Goal: Task Accomplishment & Management: Manage account settings

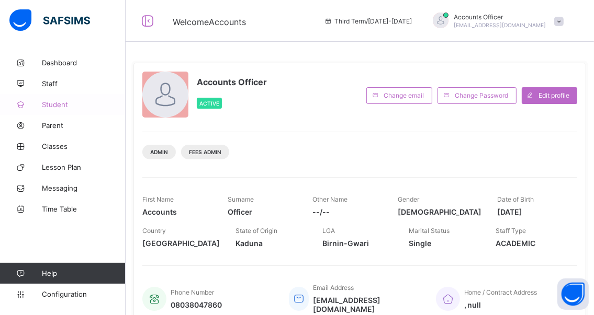
click at [56, 104] on span "Student" at bounding box center [84, 104] width 84 height 8
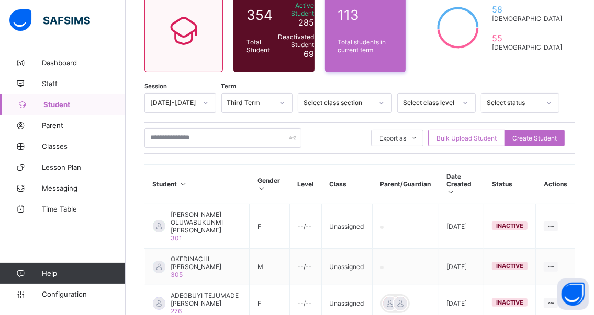
scroll to position [105, 0]
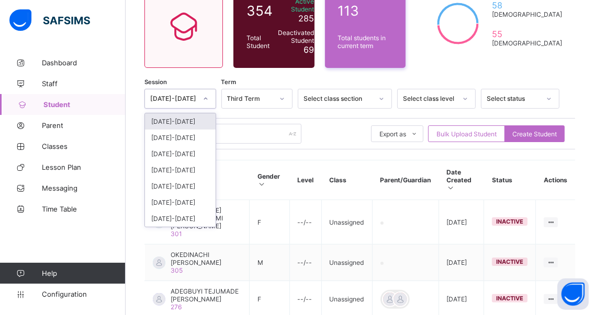
click at [207, 99] on icon at bounding box center [205, 99] width 6 height 10
click at [180, 124] on div "[DATE]-[DATE]" at bounding box center [180, 121] width 71 height 16
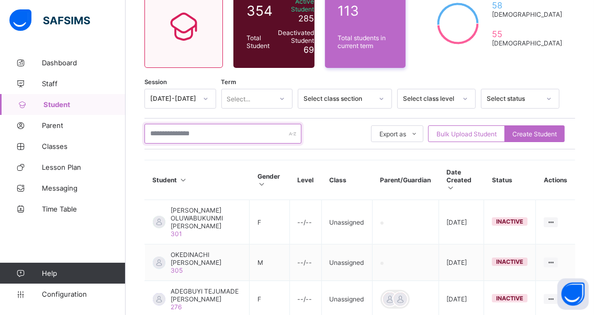
click at [210, 133] on input "text" at bounding box center [222, 134] width 157 height 20
type input "*****"
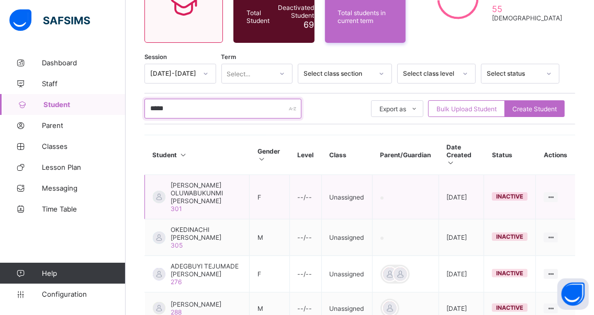
scroll to position [61, 0]
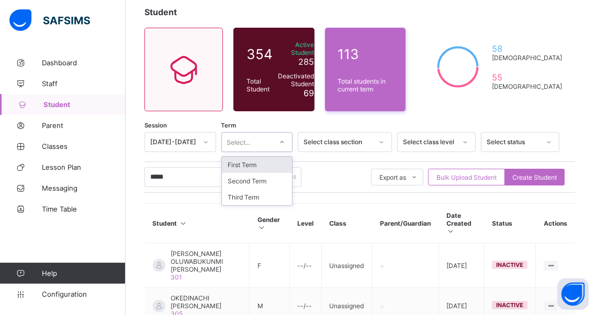
click at [285, 142] on icon at bounding box center [282, 142] width 6 height 10
click at [249, 165] on div "First Term" at bounding box center [257, 165] width 71 height 16
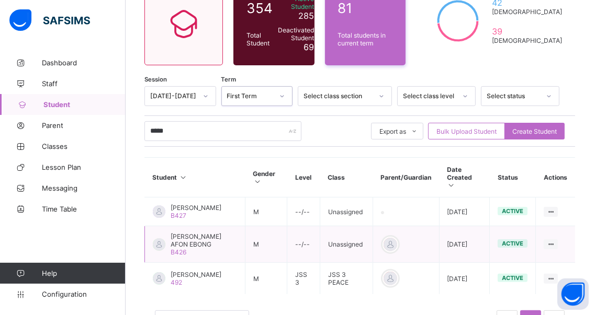
scroll to position [113, 0]
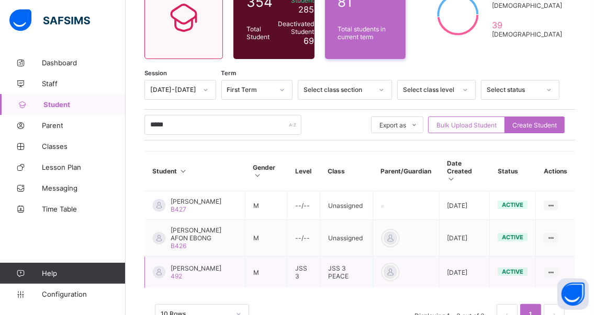
click at [192, 269] on span "[PERSON_NAME]" at bounding box center [195, 269] width 51 height 8
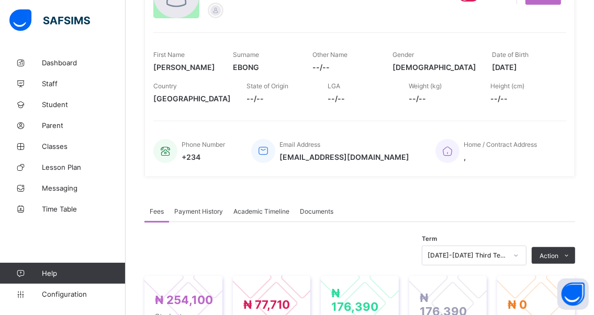
scroll to position [157, 0]
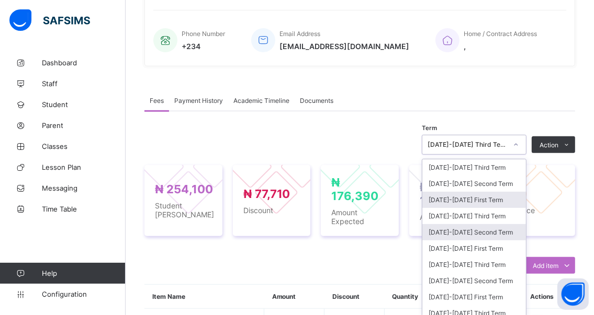
click at [519, 155] on div "option [DATE]-[DATE] First Term focused, 3 of 21. 21 results available. Use Up …" at bounding box center [473, 145] width 105 height 20
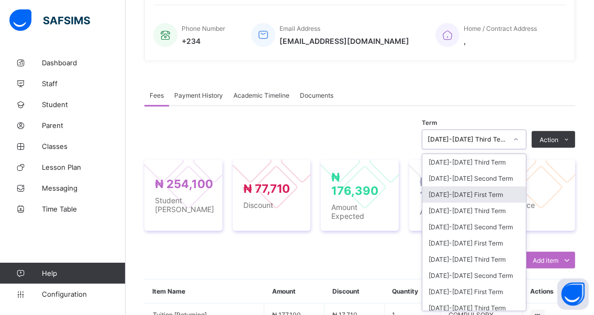
click at [448, 196] on div "[DATE]-[DATE] First Term" at bounding box center [474, 195] width 104 height 16
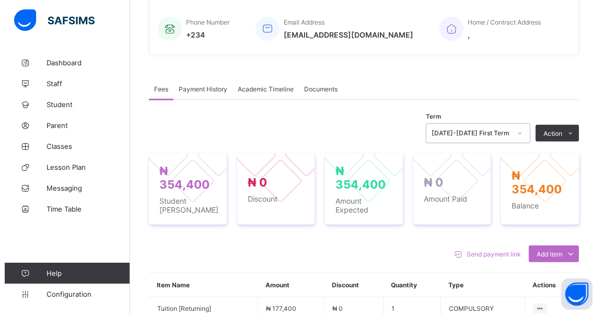
scroll to position [299, 0]
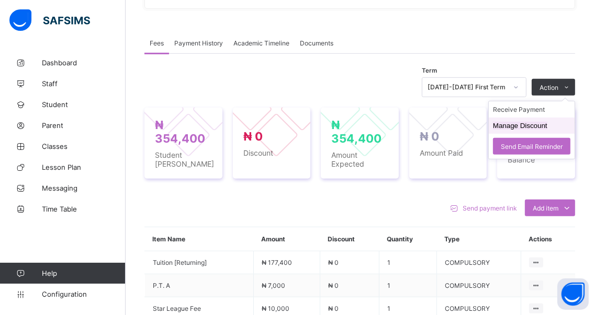
click at [510, 127] on button "Manage Discount" at bounding box center [520, 126] width 54 height 8
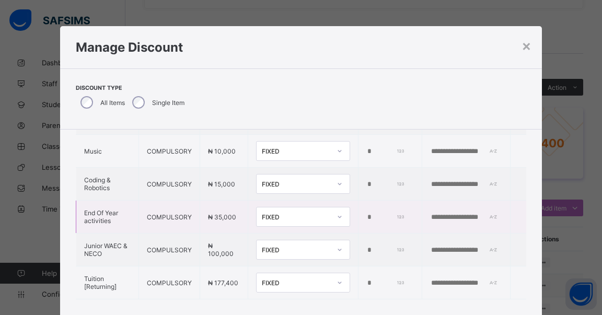
scroll to position [134, 0]
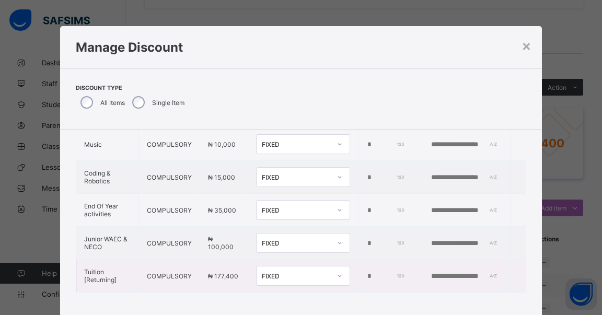
click at [367, 272] on input "*" at bounding box center [386, 276] width 39 height 8
drag, startPoint x: 357, startPoint y: 266, endPoint x: 337, endPoint y: 265, distance: 19.9
click at [337, 266] on tr "Tuition [Returning] COMPULSORY ₦ 177,400 FIXED *" at bounding box center [301, 276] width 450 height 33
type input "*****"
drag, startPoint x: 412, startPoint y: 266, endPoint x: 404, endPoint y: 268, distance: 8.1
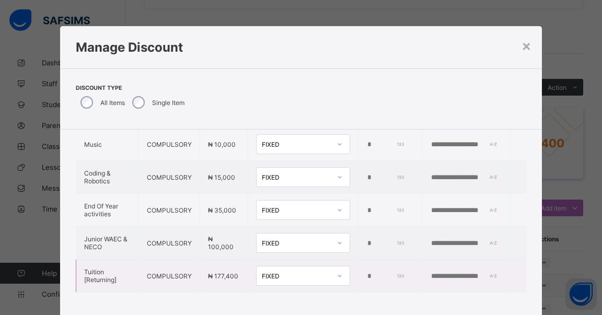
click at [430, 272] on input "text" at bounding box center [466, 276] width 72 height 8
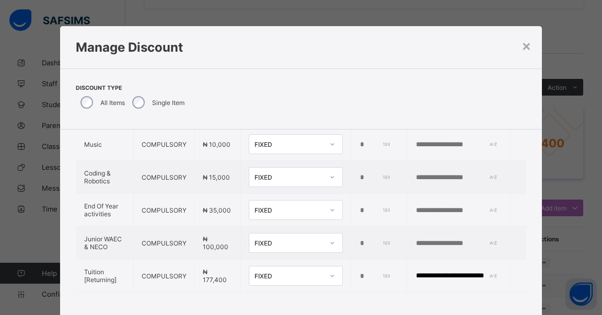
type input "**********"
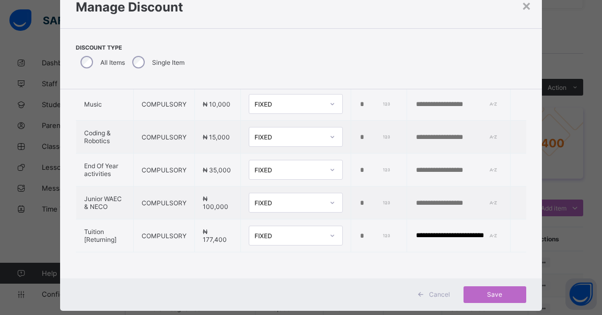
drag, startPoint x: 386, startPoint y: 268, endPoint x: 398, endPoint y: 275, distance: 13.4
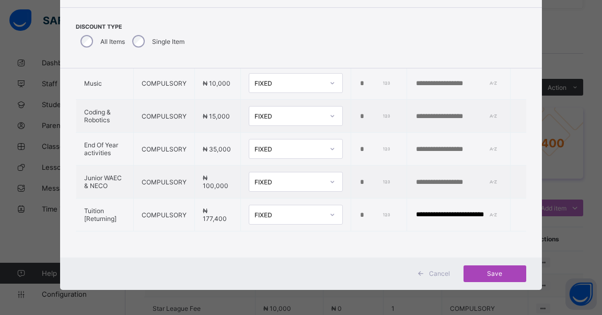
click at [489, 270] on span "Save" at bounding box center [495, 274] width 47 height 8
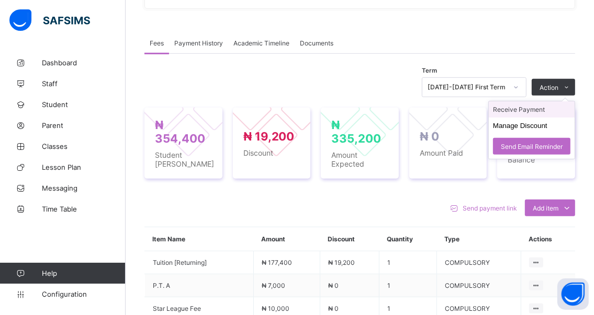
click at [516, 109] on li "Receive Payment" at bounding box center [531, 109] width 86 height 16
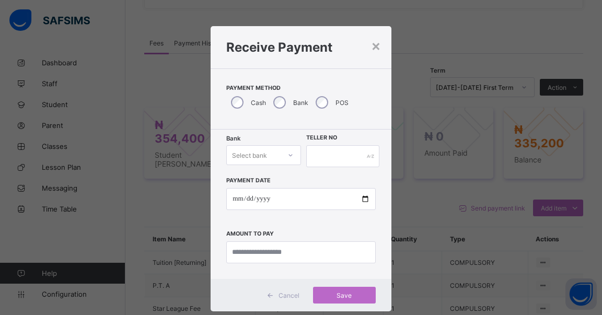
click at [289, 154] on div "Bank Select bank" at bounding box center [263, 156] width 75 height 22
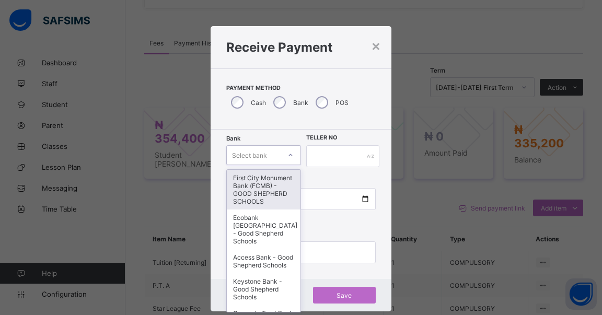
scroll to position [15, 0]
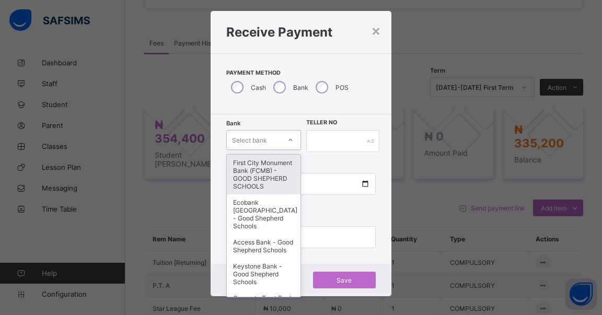
click at [256, 181] on div "First City Monument Bank (FCMB) - GOOD SHEPHERD SCHOOLS" at bounding box center [264, 175] width 74 height 40
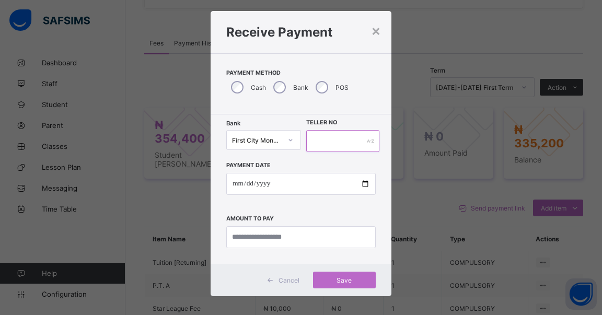
drag, startPoint x: 323, startPoint y: 145, endPoint x: 328, endPoint y: 143, distance: 6.1
click at [327, 143] on input "text" at bounding box center [342, 141] width 73 height 22
type input "******"
click at [360, 183] on input "date" at bounding box center [301, 184] width 150 height 22
type input "**********"
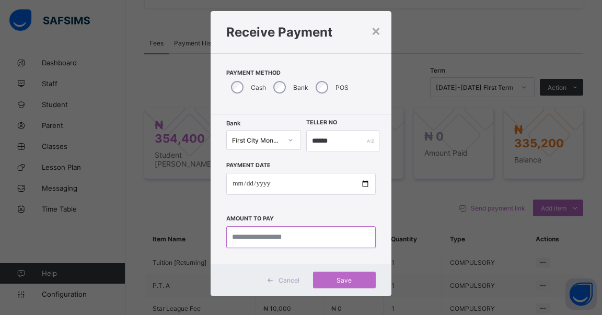
click at [313, 237] on input "currency" at bounding box center [301, 237] width 150 height 22
type input "*********"
click at [337, 279] on span "Save" at bounding box center [344, 281] width 47 height 8
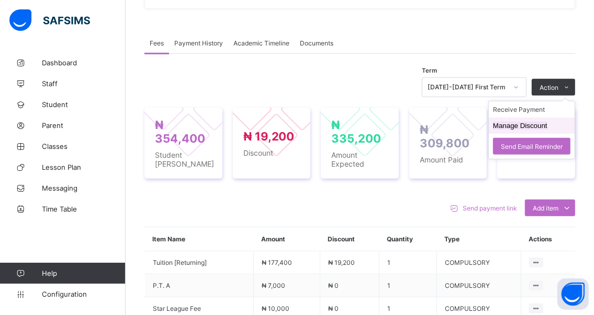
click at [517, 126] on button "Manage Discount" at bounding box center [520, 126] width 54 height 8
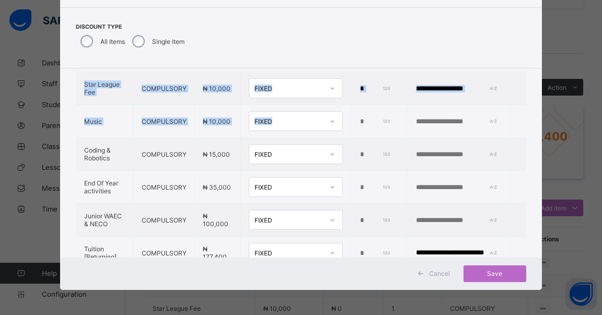
click at [329, 69] on table "**********" at bounding box center [301, 138] width 451 height 262
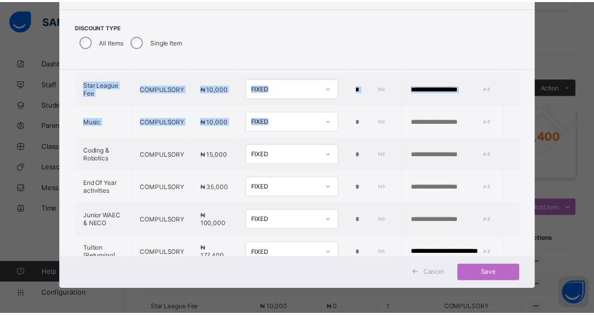
scroll to position [42, 0]
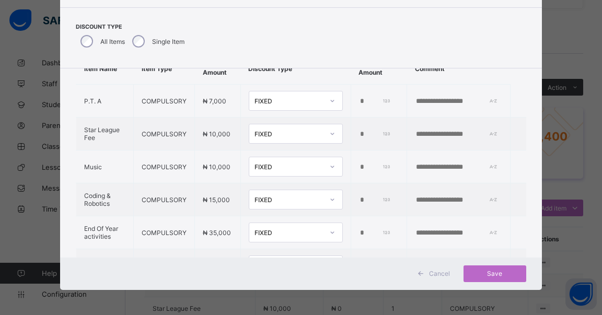
click at [222, 39] on div "Discount Type All Items Single Item" at bounding box center [166, 38] width 180 height 29
drag, startPoint x: 360, startPoint y: 162, endPoint x: 338, endPoint y: 159, distance: 22.1
click at [338, 159] on tr "Music COMPULSORY ₦ 10,000 FIXED *" at bounding box center [301, 167] width 450 height 33
type input "*****"
click at [415, 166] on input "text" at bounding box center [451, 167] width 72 height 8
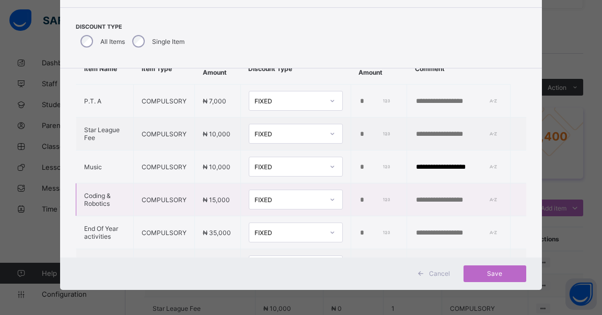
type input "**********"
drag, startPoint x: 360, startPoint y: 200, endPoint x: 337, endPoint y: 201, distance: 22.5
click at [337, 201] on tr "Coding & Robotics COMPULSORY ₦ 15,000 FIXED *" at bounding box center [301, 200] width 450 height 33
type input "*****"
click at [422, 196] on input "text" at bounding box center [451, 200] width 72 height 8
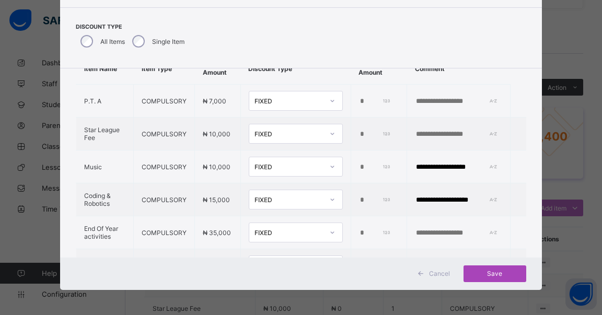
type input "**********"
click at [493, 270] on span "Save" at bounding box center [495, 274] width 47 height 8
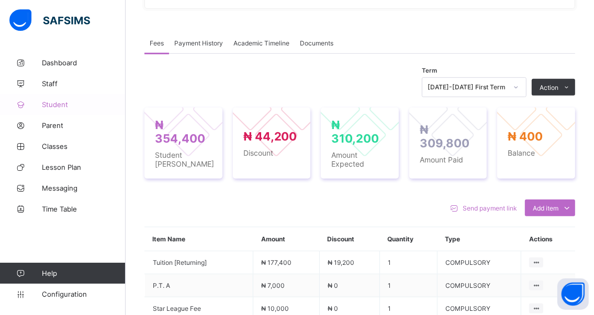
click at [58, 107] on span "Student" at bounding box center [84, 104] width 84 height 8
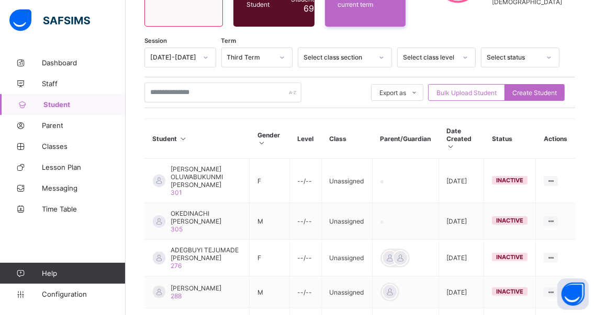
scroll to position [90, 0]
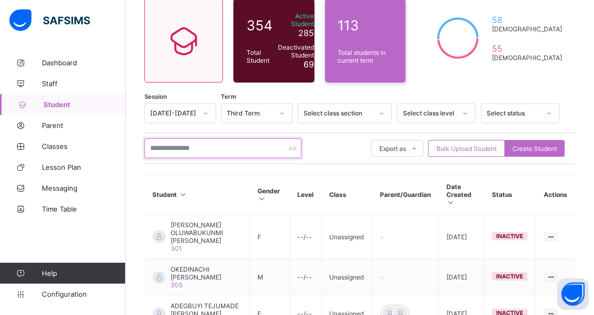
click at [223, 145] on input "text" at bounding box center [222, 149] width 157 height 20
type input "*****"
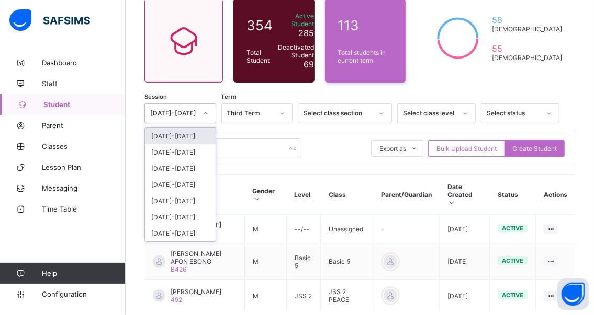
click at [209, 113] on icon at bounding box center [205, 113] width 6 height 10
click at [170, 139] on div "[DATE]-[DATE]" at bounding box center [180, 136] width 71 height 16
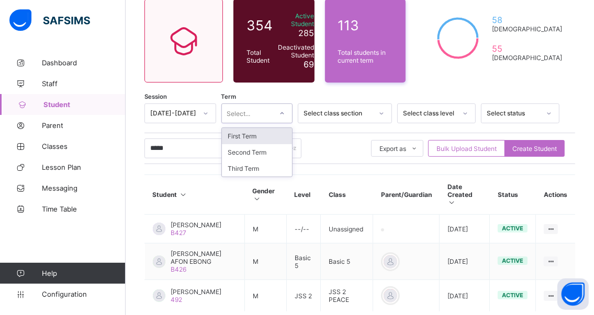
click at [285, 116] on icon at bounding box center [282, 113] width 6 height 10
click at [263, 141] on div "First Term" at bounding box center [257, 136] width 71 height 16
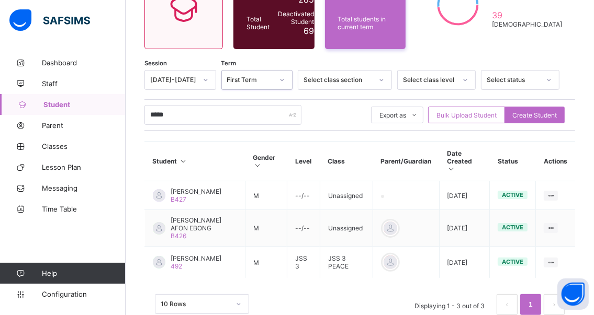
scroll to position [149, 0]
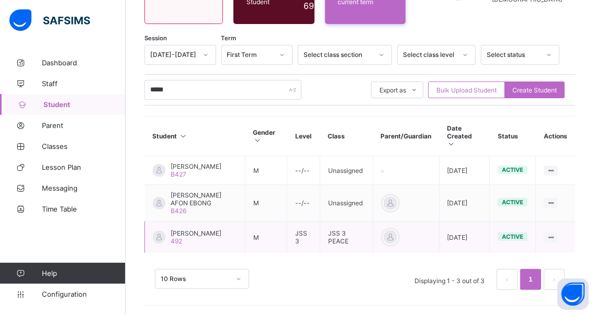
click at [201, 231] on span "[PERSON_NAME]" at bounding box center [195, 234] width 51 height 8
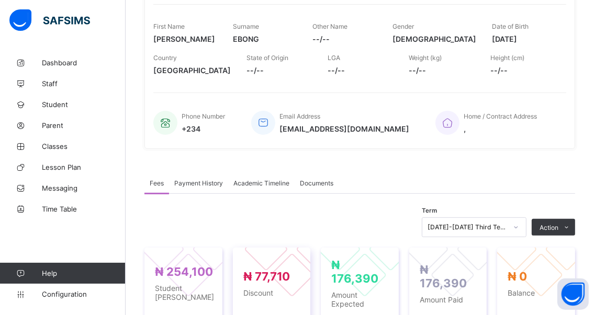
scroll to position [149, 0]
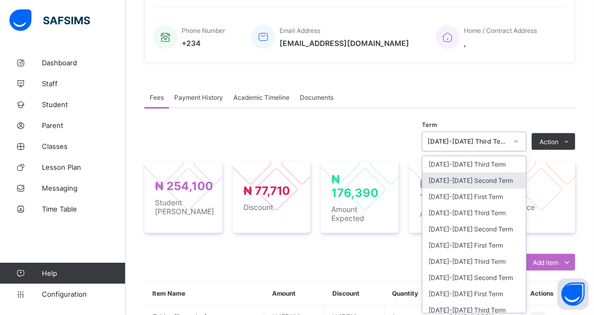
click at [521, 152] on div "option [DATE]-[DATE] Second Term focused, 2 of 21. 21 results available. Use Up…" at bounding box center [473, 142] width 105 height 20
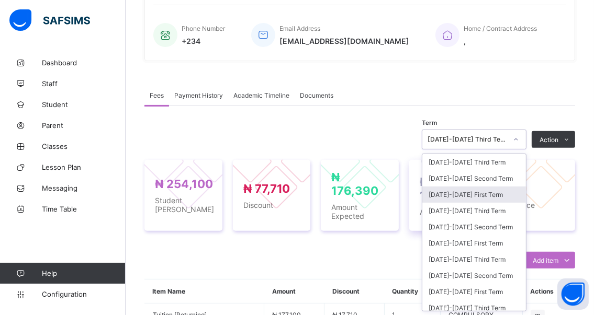
click at [455, 197] on div "[DATE]-[DATE] First Term" at bounding box center [474, 195] width 104 height 16
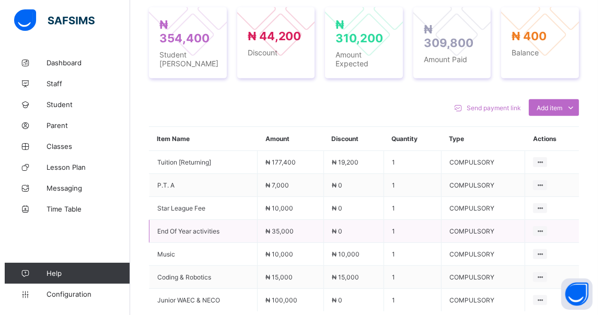
scroll to position [404, 0]
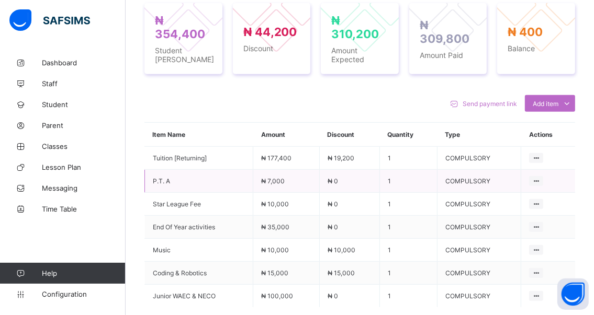
click at [425, 181] on td "1" at bounding box center [408, 181] width 58 height 23
click at [543, 168] on ul "Delete Discount" at bounding box center [507, 178] width 72 height 20
click at [523, 178] on div "Delete Discount" at bounding box center [514, 178] width 47 height 10
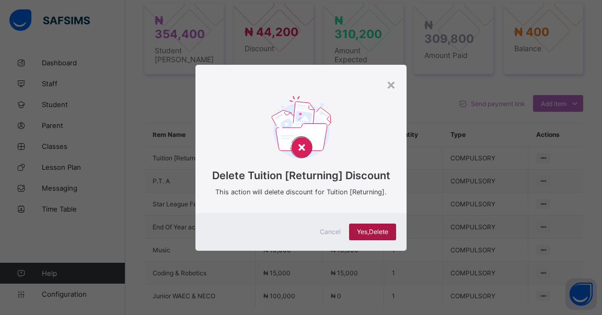
click at [360, 232] on span "Yes, Delete" at bounding box center [372, 232] width 31 height 8
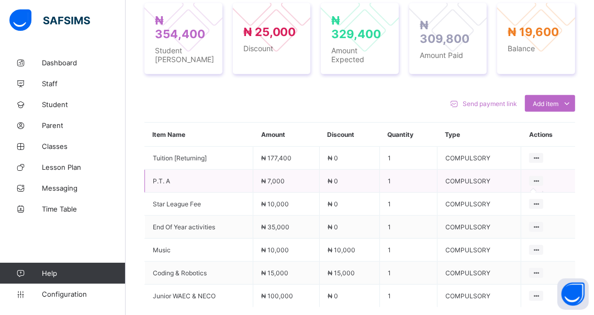
click at [540, 184] on icon at bounding box center [535, 181] width 9 height 8
click at [540, 180] on icon at bounding box center [535, 181] width 9 height 8
click at [539, 180] on icon at bounding box center [535, 181] width 9 height 8
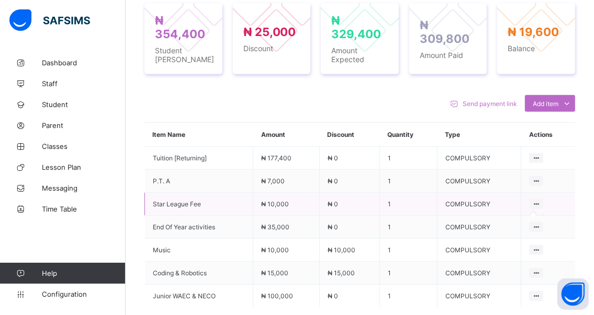
click at [540, 204] on icon at bounding box center [535, 204] width 9 height 8
click at [544, 137] on th "Actions" at bounding box center [548, 135] width 54 height 24
click at [540, 226] on icon at bounding box center [535, 227] width 9 height 8
click at [540, 270] on icon at bounding box center [535, 273] width 9 height 8
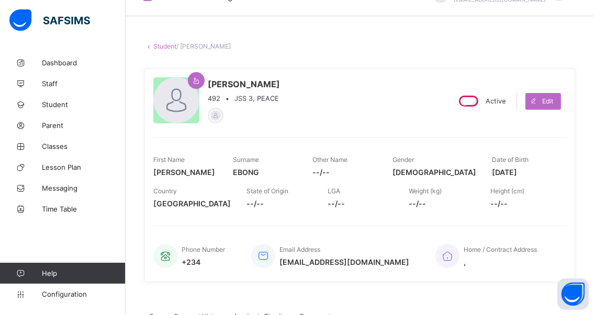
scroll to position [0, 0]
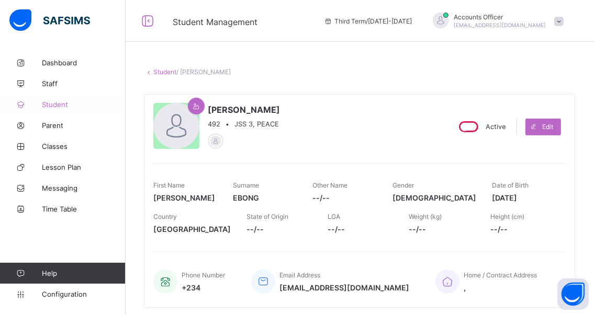
click at [56, 106] on span "Student" at bounding box center [84, 104] width 84 height 8
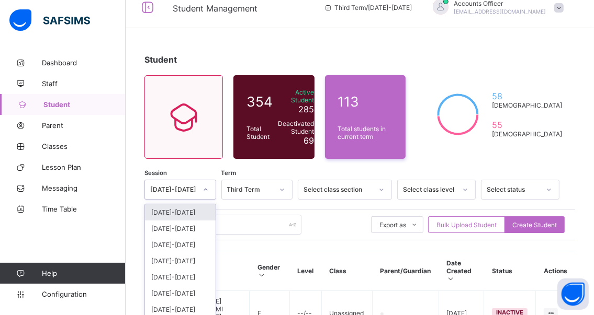
click at [208, 200] on div "option [DATE]-[DATE] focused, 1 of 7. 7 results available. Use Up and Down to c…" at bounding box center [180, 190] width 72 height 20
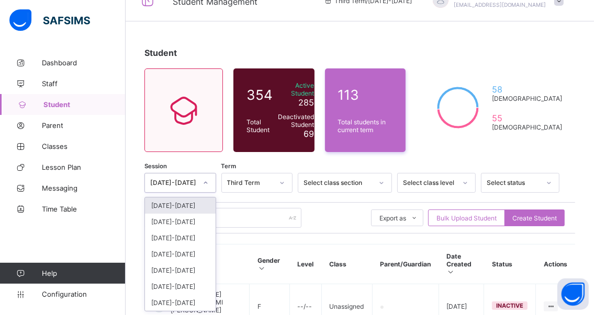
click at [166, 206] on div "[DATE]-[DATE]" at bounding box center [180, 206] width 71 height 16
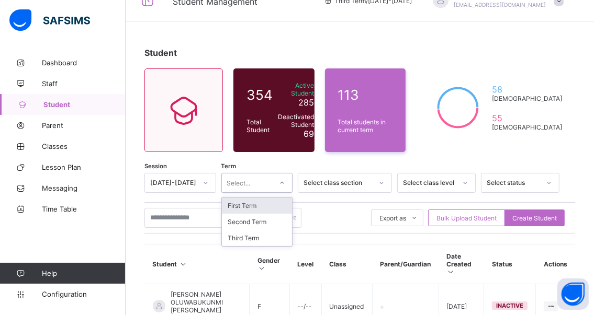
click at [285, 184] on icon at bounding box center [282, 183] width 6 height 10
click at [264, 209] on div "First Term" at bounding box center [257, 206] width 71 height 16
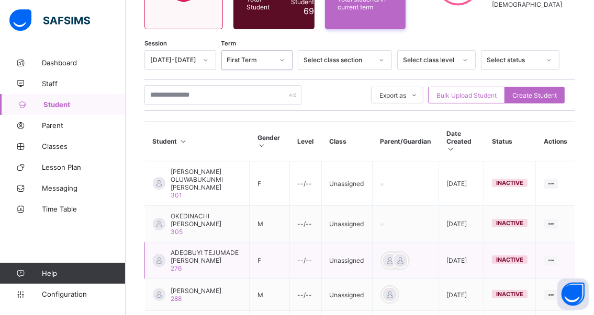
scroll to position [125, 0]
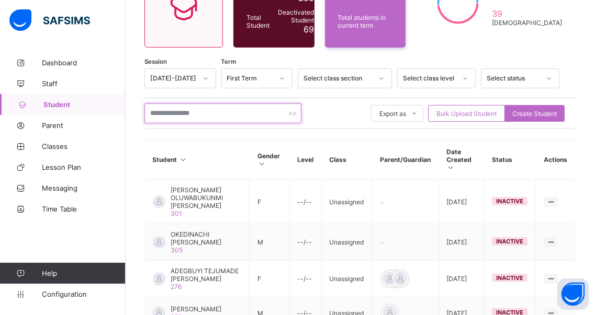
click at [219, 110] on input "text" at bounding box center [222, 114] width 157 height 20
type input "*****"
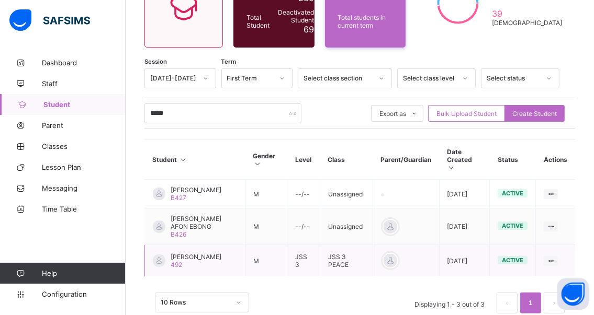
click at [200, 264] on div "[PERSON_NAME] 492" at bounding box center [195, 261] width 51 height 16
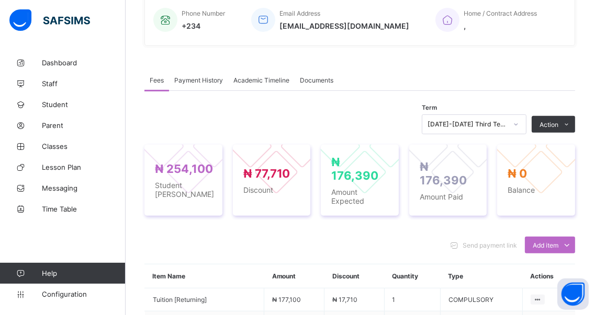
scroll to position [282, 0]
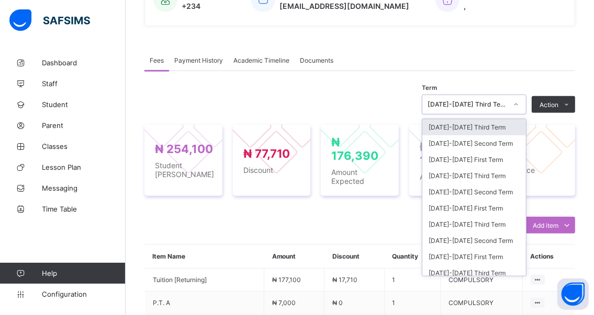
click at [519, 106] on icon at bounding box center [515, 104] width 6 height 10
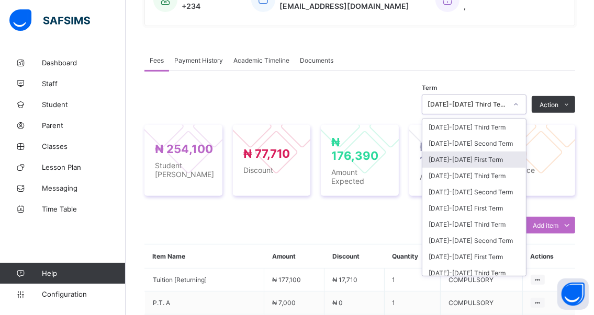
click at [464, 162] on div "[DATE]-[DATE] First Term" at bounding box center [474, 160] width 104 height 16
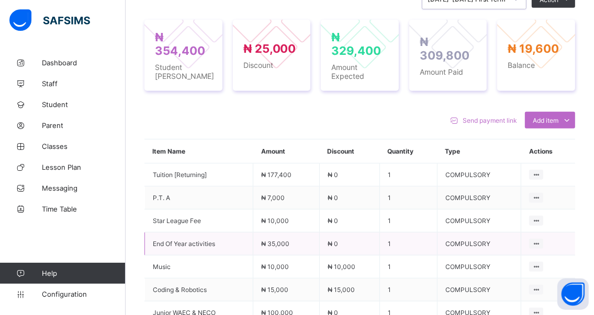
scroll to position [386, 0]
click at [540, 176] on icon at bounding box center [535, 176] width 9 height 8
click at [540, 175] on icon at bounding box center [535, 176] width 9 height 8
click at [540, 198] on icon at bounding box center [535, 199] width 9 height 8
click at [477, 224] on td "COMPULSORY" at bounding box center [479, 221] width 84 height 23
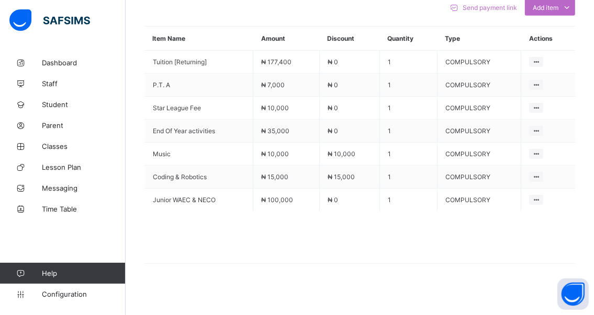
scroll to position [506, 0]
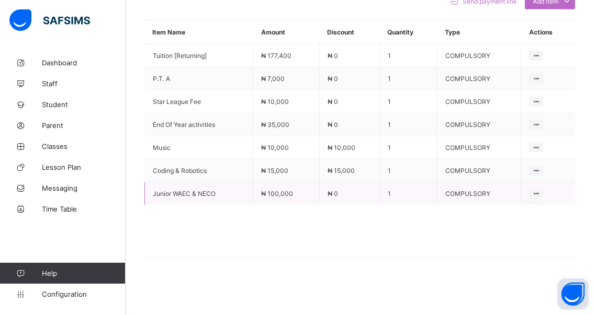
click at [540, 195] on icon at bounding box center [535, 194] width 9 height 8
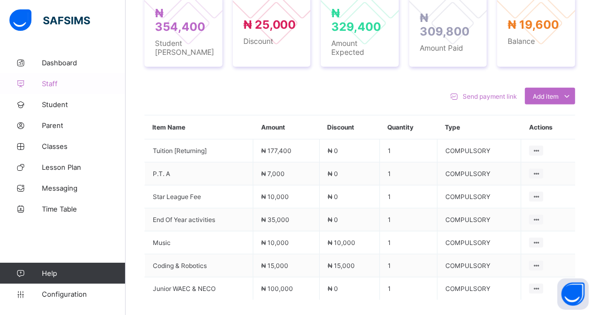
scroll to position [297, 0]
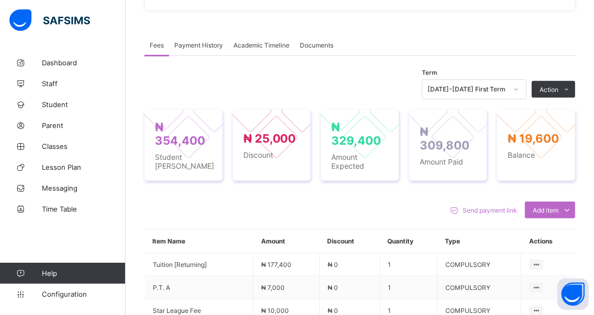
click at [59, 107] on span "Student" at bounding box center [84, 104] width 84 height 8
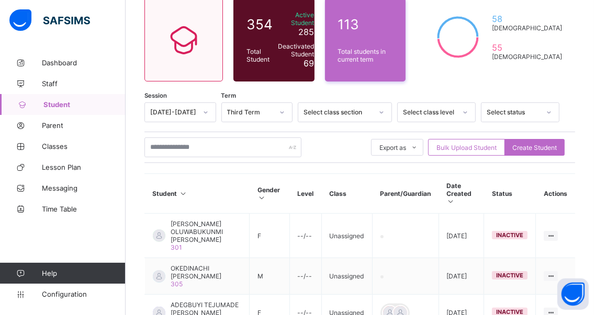
scroll to position [88, 0]
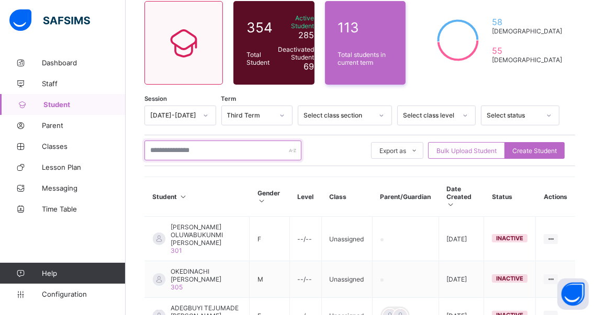
click at [218, 151] on input "text" at bounding box center [222, 151] width 157 height 20
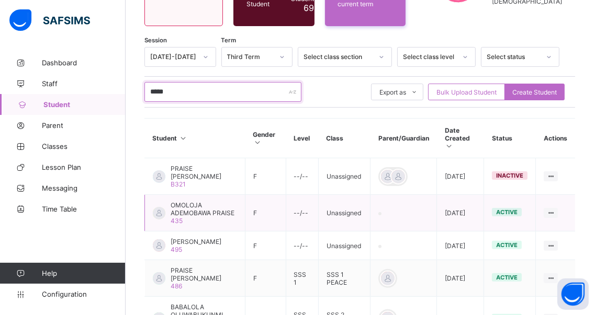
scroll to position [245, 0]
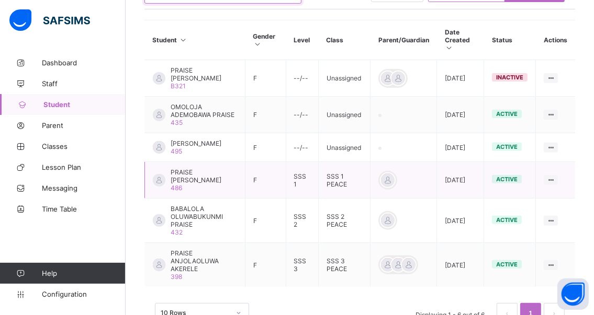
type input "*****"
click at [186, 184] on span "PRAISE [PERSON_NAME]" at bounding box center [203, 176] width 66 height 16
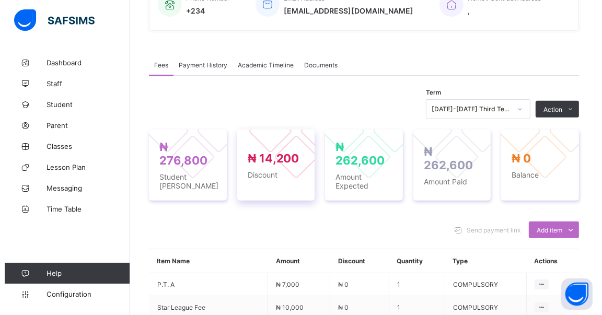
scroll to position [261, 0]
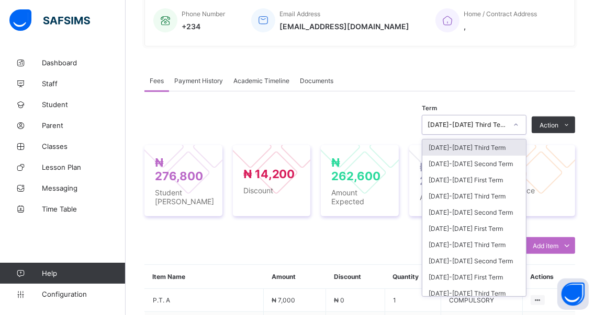
click at [519, 124] on icon at bounding box center [515, 125] width 6 height 10
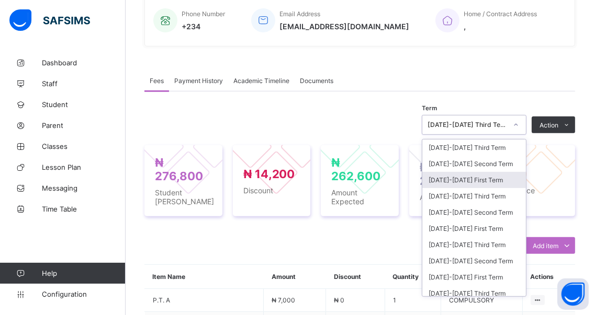
click at [464, 180] on div "[DATE]-[DATE] First Term" at bounding box center [474, 180] width 104 height 16
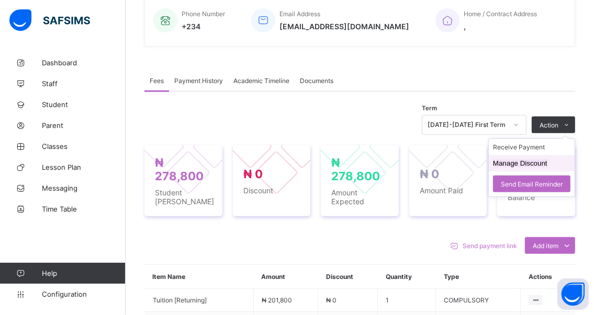
click at [514, 163] on button "Manage Discount" at bounding box center [520, 163] width 54 height 8
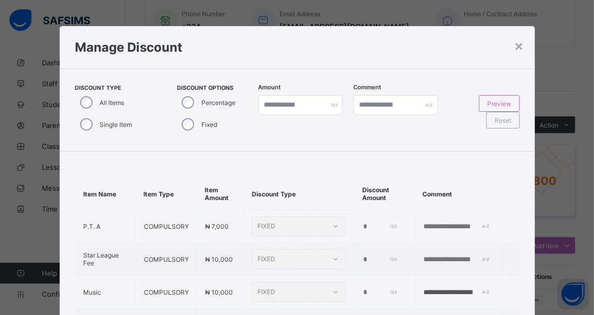
type input "*"
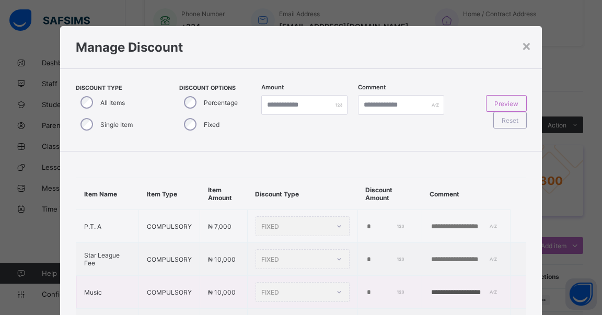
scroll to position [52, 0]
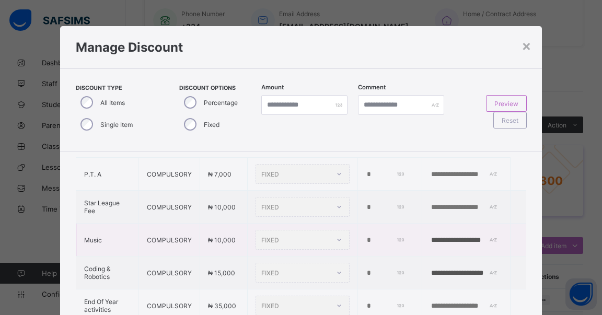
drag, startPoint x: 360, startPoint y: 235, endPoint x: 349, endPoint y: 236, distance: 11.1
click at [358, 237] on td "*" at bounding box center [390, 240] width 64 height 33
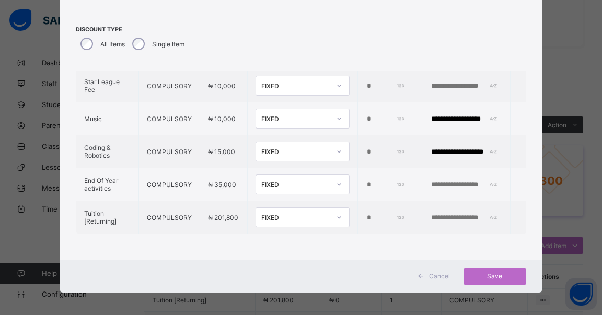
scroll to position [62, 0]
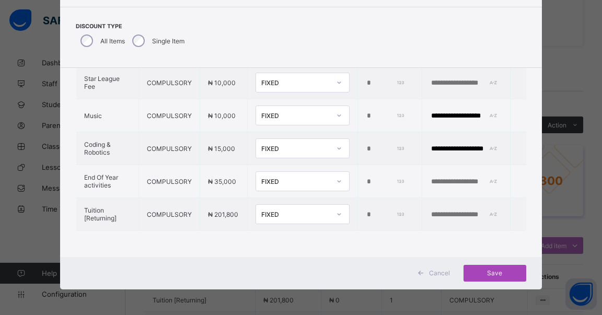
type input "*****"
click at [488, 270] on span "Save" at bounding box center [495, 273] width 47 height 8
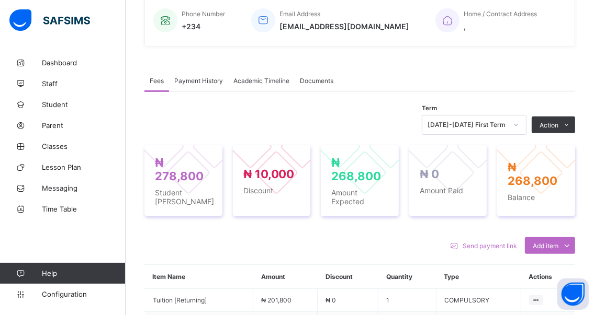
click at [0, 0] on li "Receive Payment" at bounding box center [0, 0] width 0 height 0
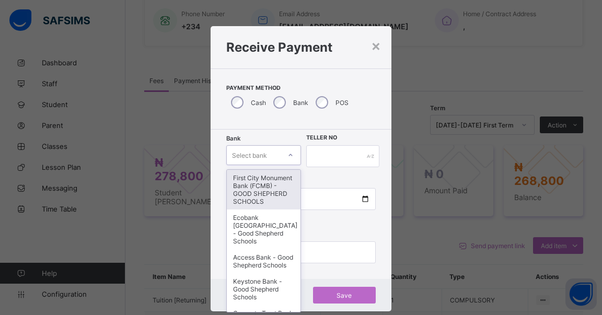
scroll to position [15, 0]
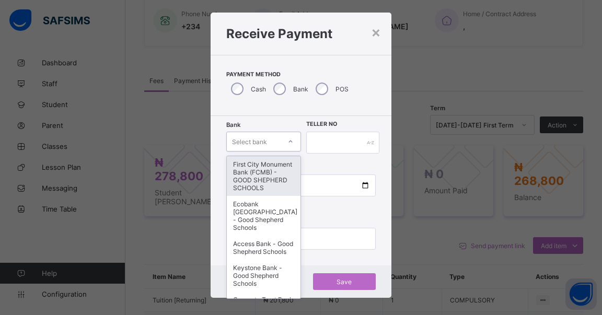
click at [289, 152] on div "option First City Monument Bank (FCMB) - GOOD SHEPHERD SCHOOLS focused, 1 of 9.…" at bounding box center [263, 142] width 75 height 20
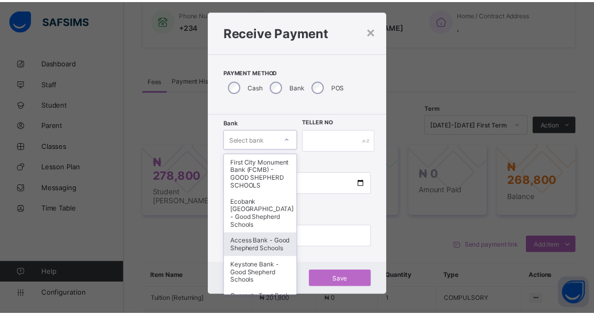
scroll to position [52, 0]
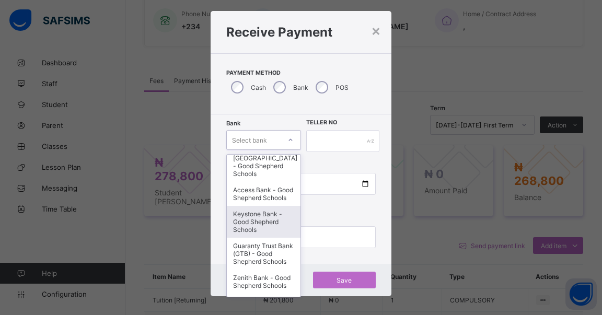
click at [249, 229] on div "Keystone Bank - Good Shepherd Schools" at bounding box center [264, 222] width 74 height 32
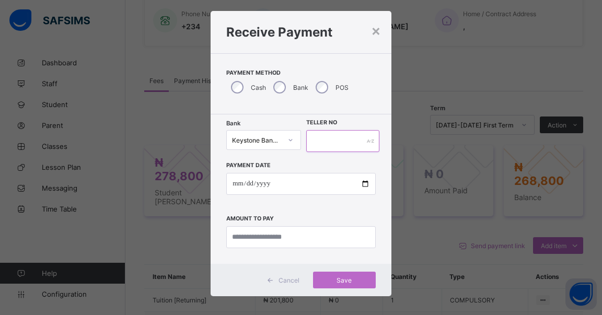
click at [329, 140] on input "text" at bounding box center [342, 141] width 73 height 22
type input "******"
click at [363, 183] on input "date" at bounding box center [301, 184] width 150 height 22
click at [362, 182] on input "**********" at bounding box center [301, 184] width 150 height 22
type input "**********"
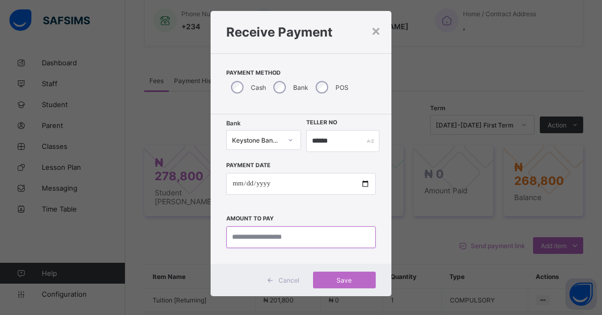
click at [317, 235] on input "currency" at bounding box center [301, 237] width 150 height 22
type input "*********"
click at [342, 279] on span "Save" at bounding box center [344, 281] width 47 height 8
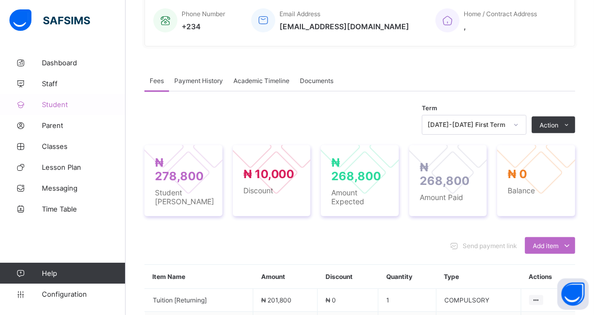
click at [55, 103] on span "Student" at bounding box center [84, 104] width 84 height 8
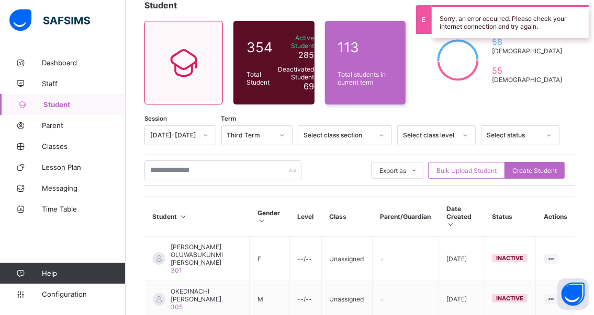
scroll to position [52, 0]
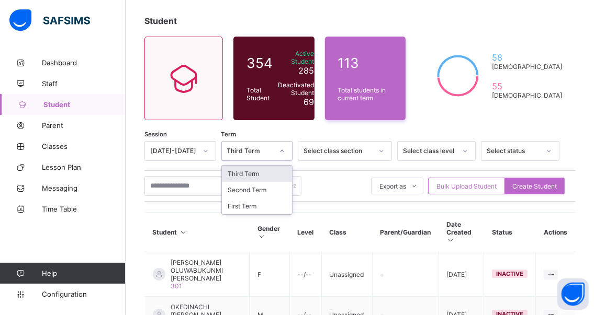
click at [285, 151] on icon at bounding box center [282, 151] width 6 height 10
click at [252, 204] on div "First Term" at bounding box center [257, 206] width 71 height 16
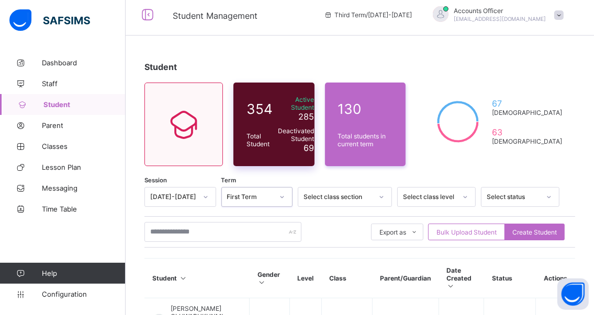
scroll to position [0, 0]
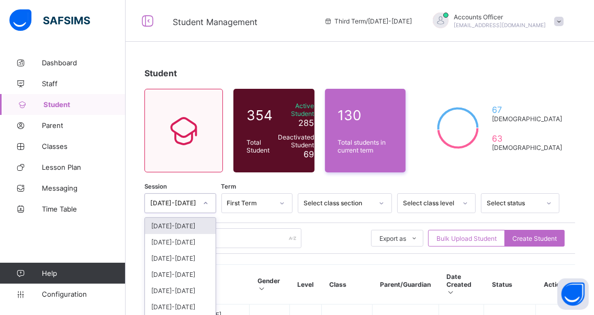
click at [209, 203] on div "[DATE]-[DATE]" at bounding box center [180, 203] width 72 height 20
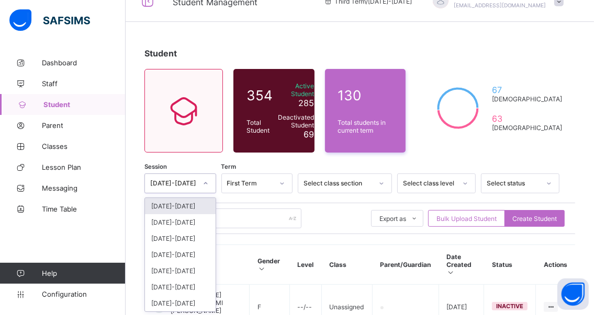
scroll to position [20, 0]
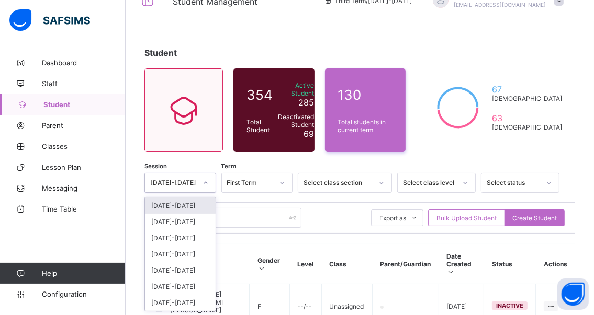
click at [184, 207] on div "[DATE]-[DATE]" at bounding box center [180, 206] width 71 height 16
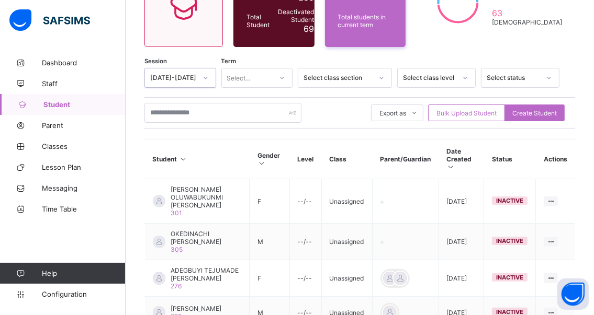
scroll to position [125, 0]
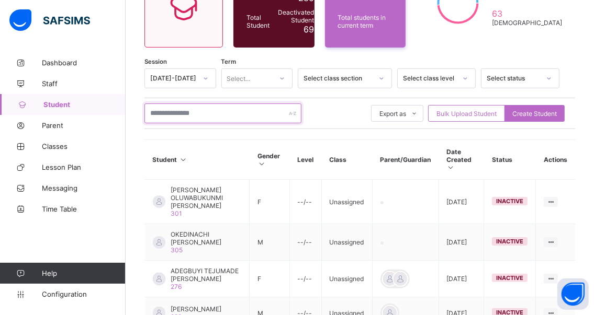
click at [215, 112] on input "text" at bounding box center [222, 114] width 157 height 20
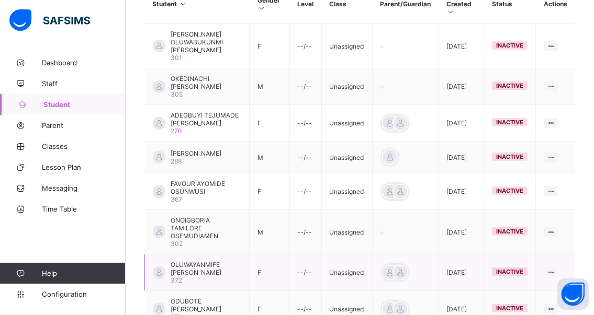
scroll to position [282, 0]
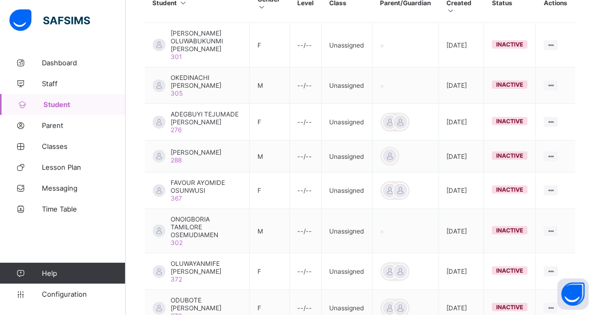
click at [64, 101] on span "Student" at bounding box center [84, 104] width 82 height 8
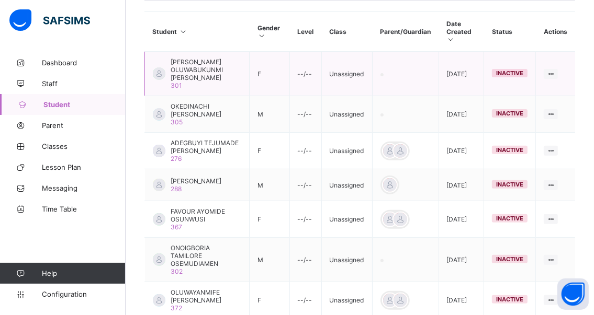
scroll to position [177, 0]
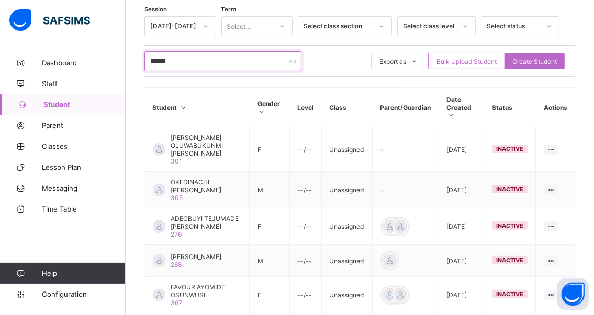
click at [192, 59] on input "******" at bounding box center [222, 61] width 157 height 20
type input "*"
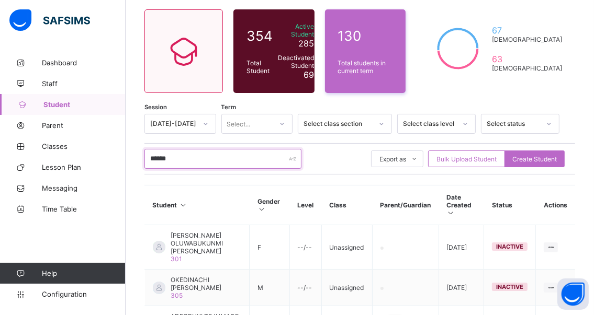
scroll to position [61, 0]
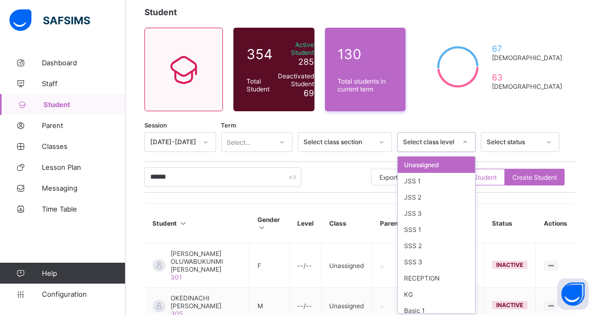
click at [468, 139] on icon at bounding box center [465, 142] width 6 height 10
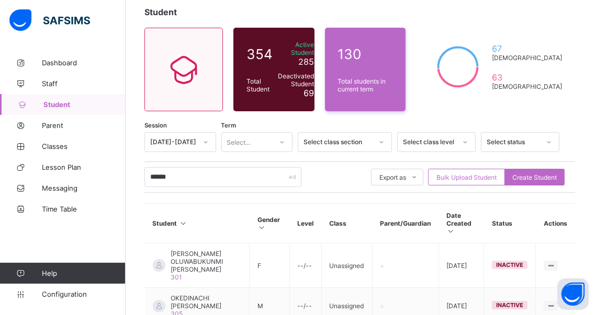
click at [362, 172] on div "****** Export as Pdf Report Excel Report Excel Report (LMS) Bulk Upload Student…" at bounding box center [359, 177] width 430 height 20
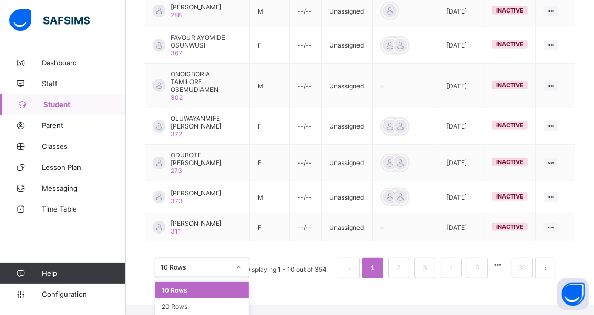
scroll to position [454, 0]
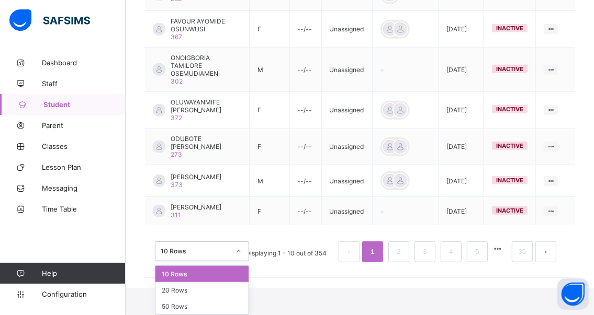
click at [239, 261] on div "option 10 Rows focused, 1 of 3. 3 results available. Use Up and Down to choose …" at bounding box center [202, 252] width 94 height 20
click at [207, 290] on div "20 Rows" at bounding box center [201, 290] width 93 height 16
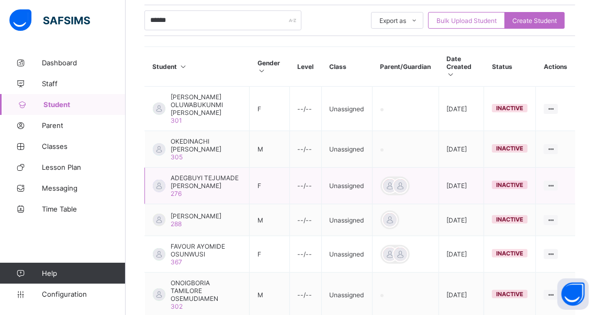
scroll to position [113, 0]
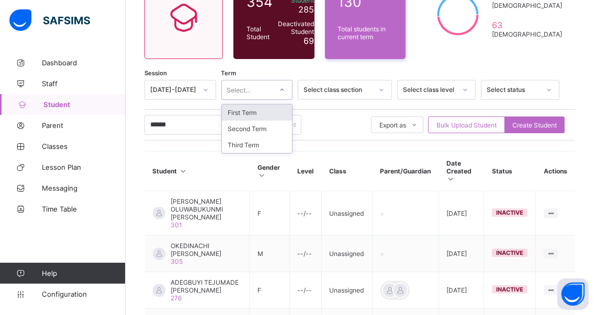
click at [285, 89] on icon at bounding box center [282, 90] width 6 height 10
click at [263, 115] on div "First Term" at bounding box center [257, 113] width 71 height 16
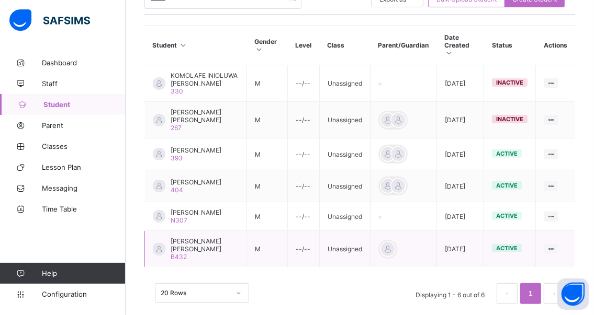
scroll to position [251, 0]
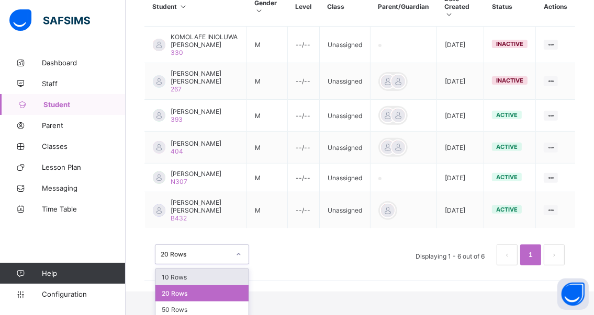
click at [238, 265] on div "option 10 Rows focused, 1 of 3. 3 results available. Use Up and Down to choose …" at bounding box center [202, 255] width 94 height 20
click at [238, 277] on div "10 Rows" at bounding box center [201, 277] width 93 height 16
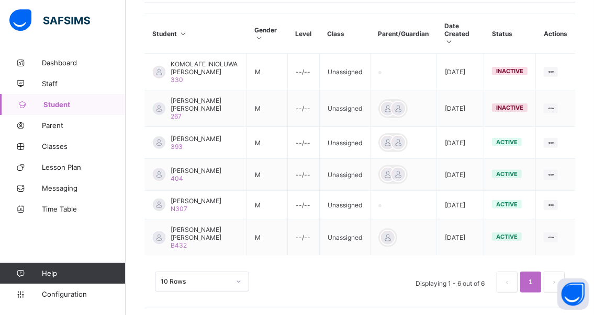
scroll to position [278, 0]
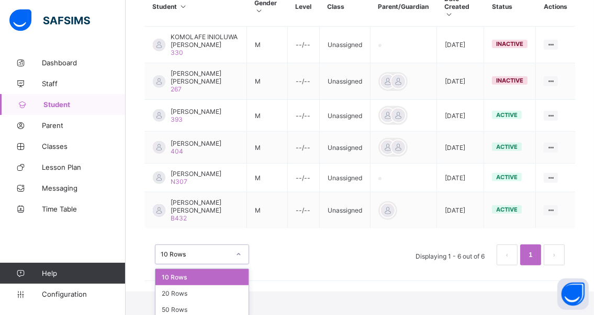
click at [237, 265] on div "option 10 Rows focused, 1 of 3. 3 results available. Use Up and Down to choose …" at bounding box center [202, 255] width 94 height 20
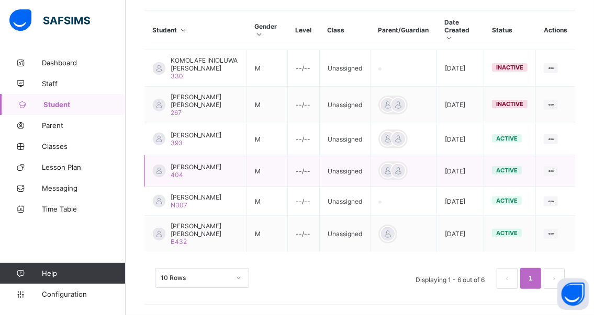
scroll to position [251, 0]
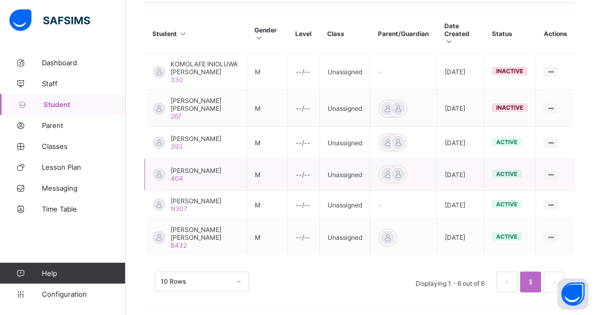
click at [222, 182] on td "[PERSON_NAME] 404" at bounding box center [196, 175] width 102 height 32
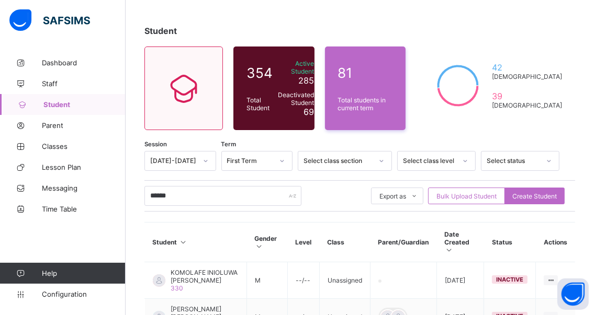
scroll to position [42, 0]
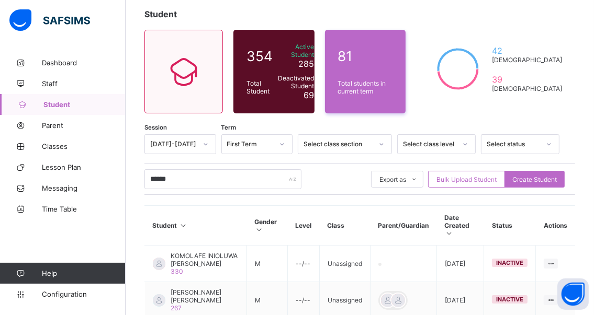
click at [472, 154] on div "Select class level" at bounding box center [436, 144] width 78 height 20
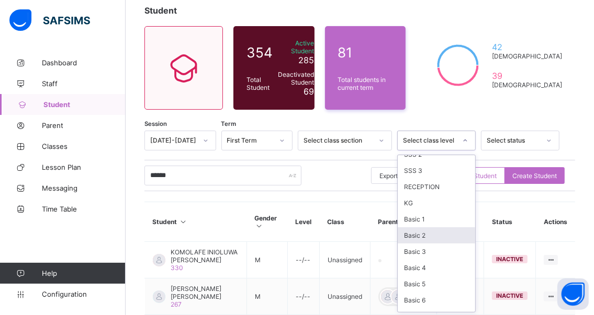
scroll to position [105, 0]
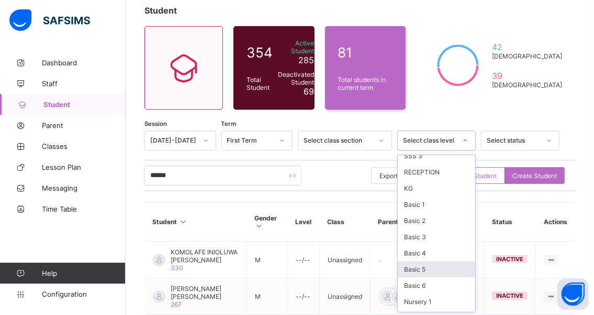
click at [423, 266] on div "Basic 5" at bounding box center [435, 269] width 77 height 16
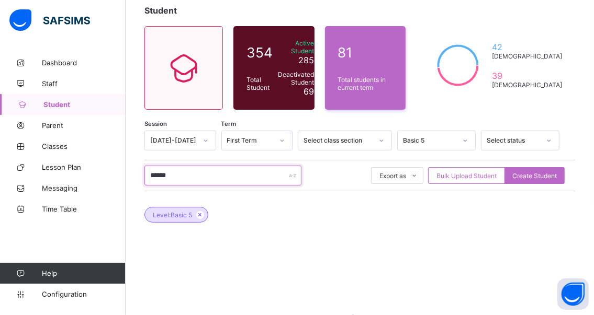
click at [188, 175] on input "******" at bounding box center [222, 176] width 157 height 20
type input "*"
type input "******"
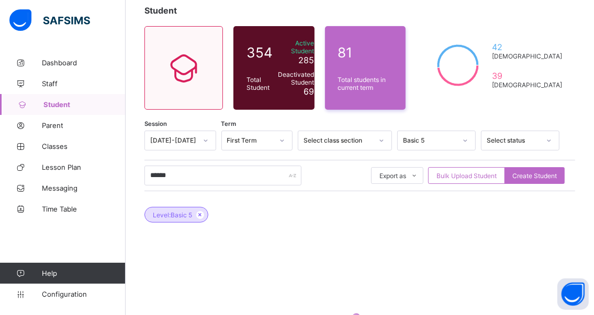
click at [329, 221] on div "Level: Basic 5" at bounding box center [359, 209] width 430 height 37
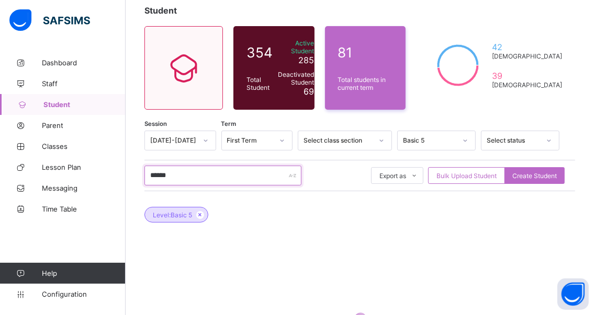
click at [187, 169] on input "******" at bounding box center [222, 176] width 157 height 20
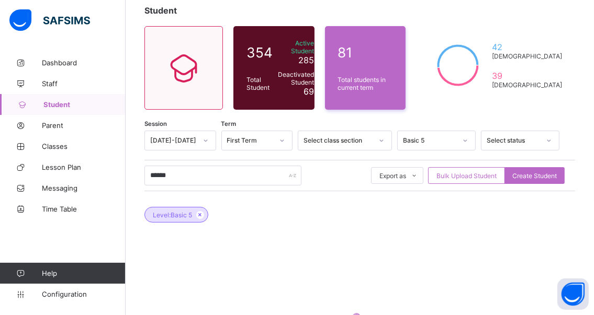
click at [54, 106] on span "Student" at bounding box center [84, 104] width 82 height 8
click at [55, 106] on span "Student" at bounding box center [84, 104] width 82 height 8
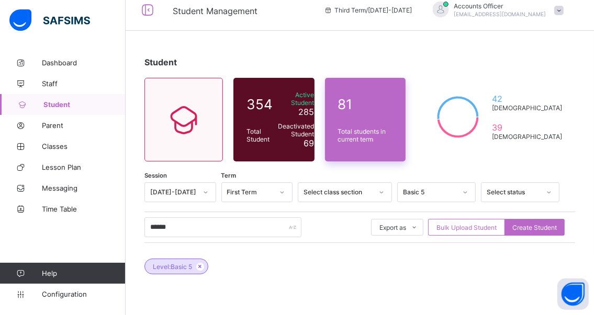
scroll to position [0, 0]
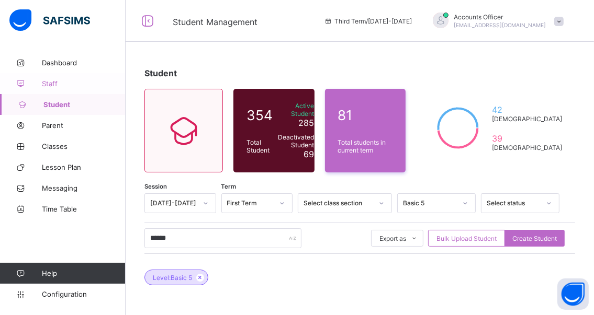
click at [52, 84] on span "Staff" at bounding box center [84, 83] width 84 height 8
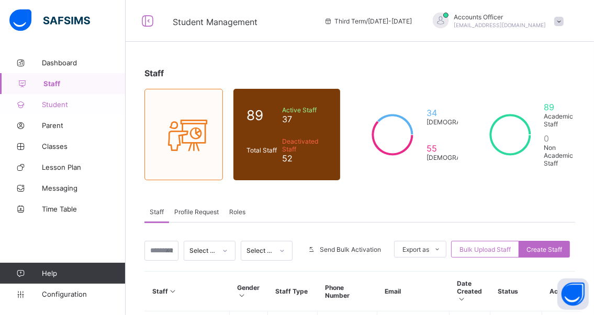
click at [54, 105] on span "Student" at bounding box center [84, 104] width 84 height 8
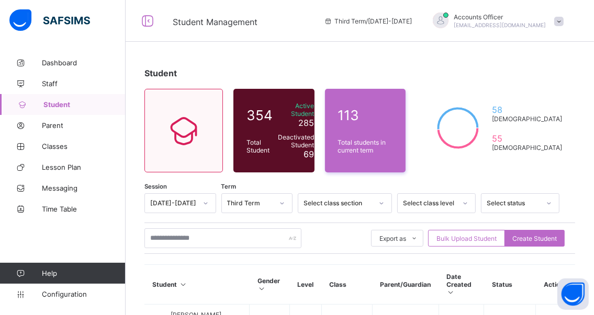
scroll to position [52, 0]
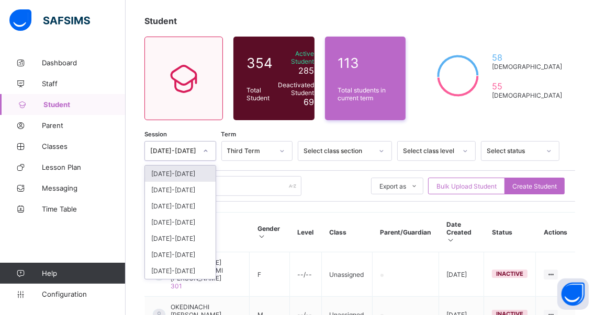
click at [209, 151] on icon at bounding box center [205, 151] width 6 height 10
click at [170, 175] on div "[DATE]-[DATE]" at bounding box center [180, 174] width 71 height 16
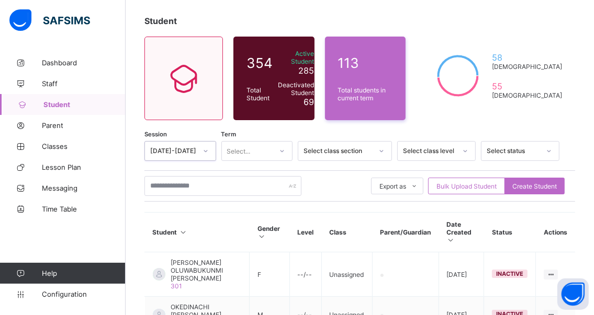
click at [285, 151] on icon at bounding box center [282, 151] width 6 height 10
click at [252, 177] on div "First Term" at bounding box center [257, 174] width 71 height 16
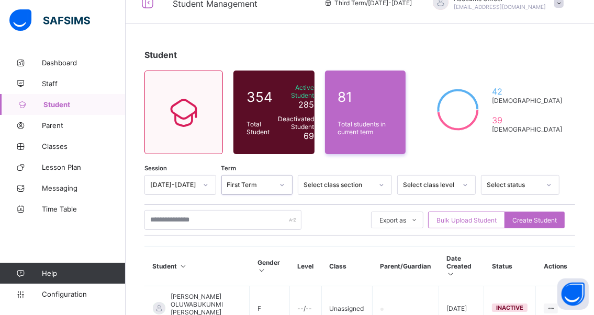
scroll to position [0, 0]
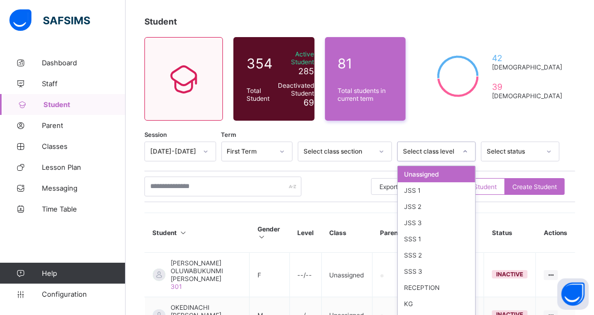
click at [475, 162] on div "option Unassigned focused, 1 of 19. 19 results available. Use Up and Down to ch…" at bounding box center [436, 152] width 78 height 20
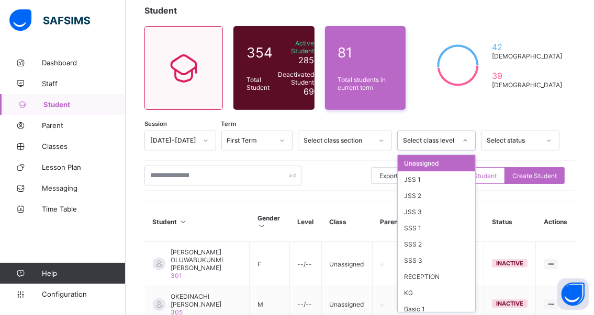
scroll to position [63, 0]
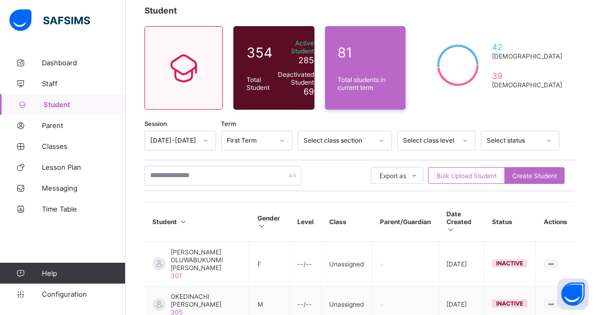
click at [364, 185] on div "Export as Pdf Report Excel Report Excel Report (LMS) Bulk Upload Student Create…" at bounding box center [359, 175] width 430 height 31
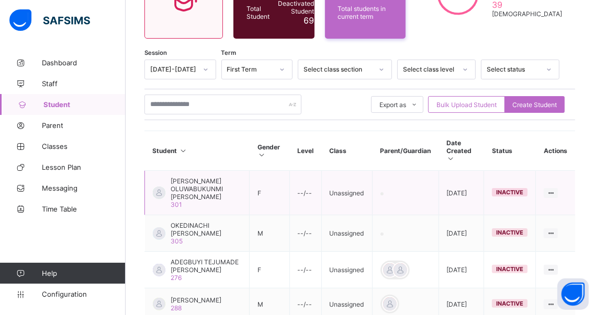
scroll to position [115, 0]
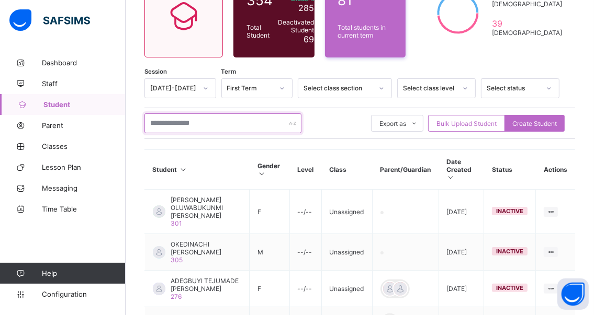
click at [209, 121] on input "text" at bounding box center [222, 123] width 157 height 20
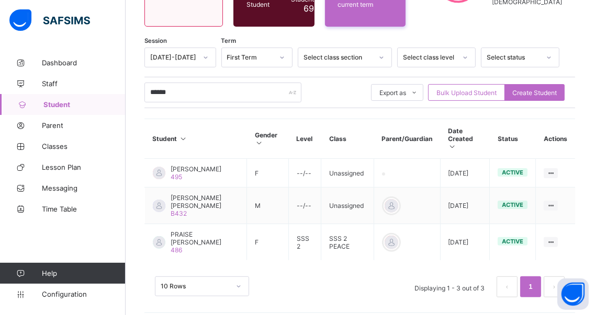
scroll to position [173, 0]
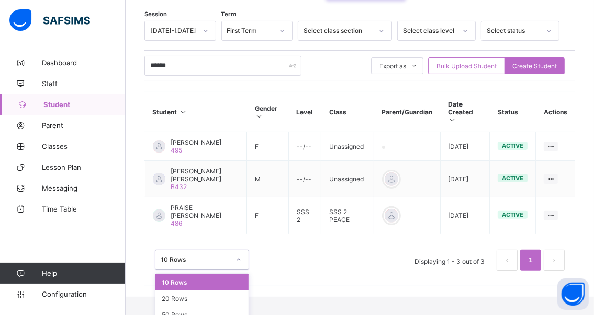
click at [238, 270] on div "option 10 Rows focused, 1 of 3. 3 results available. Use Up and Down to choose …" at bounding box center [202, 260] width 94 height 20
click at [199, 291] on div "20 Rows" at bounding box center [201, 299] width 93 height 16
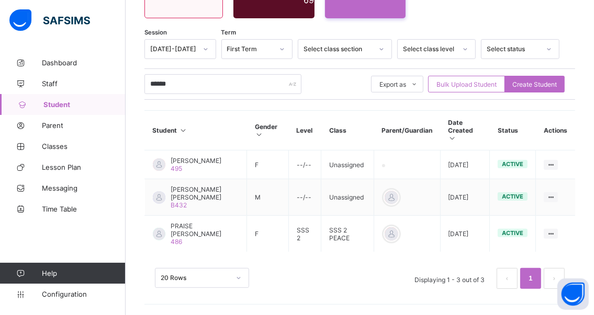
click at [236, 275] on div "20 Rows" at bounding box center [202, 278] width 94 height 20
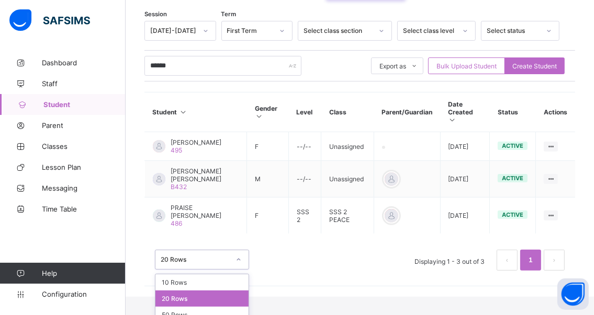
click at [211, 291] on div "20 Rows" at bounding box center [201, 299] width 93 height 16
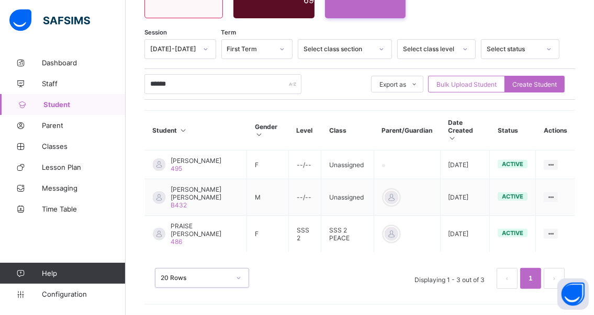
click at [235, 278] on div "option 20 Rows, selected. 0 results available. Select is focused , press Down t…" at bounding box center [202, 278] width 94 height 20
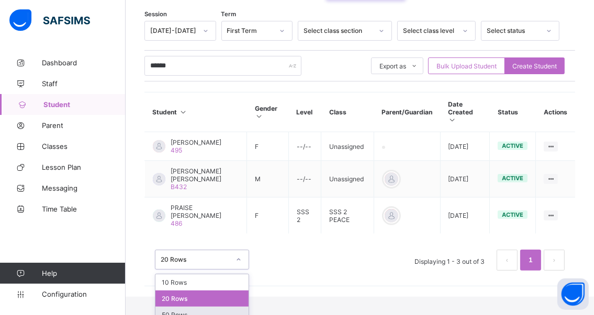
click at [195, 307] on div "50 Rows" at bounding box center [201, 315] width 93 height 16
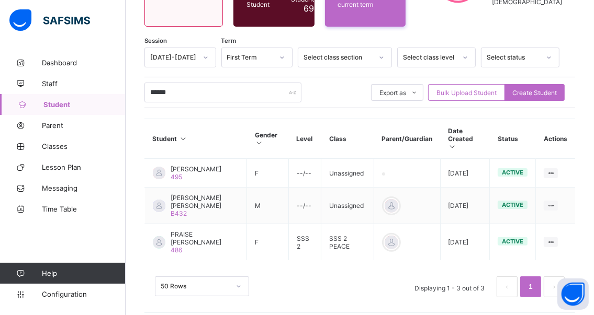
click at [63, 102] on span "Student" at bounding box center [84, 104] width 82 height 8
click at [183, 90] on input "******" at bounding box center [222, 93] width 157 height 20
type input "*"
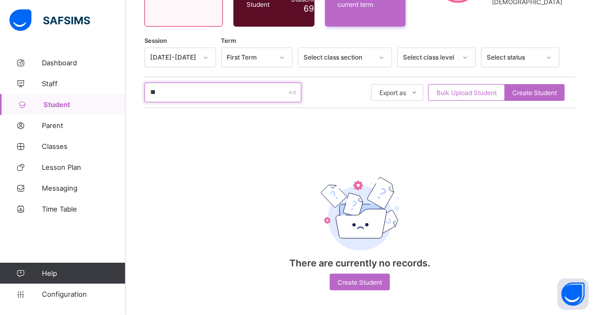
type input "*"
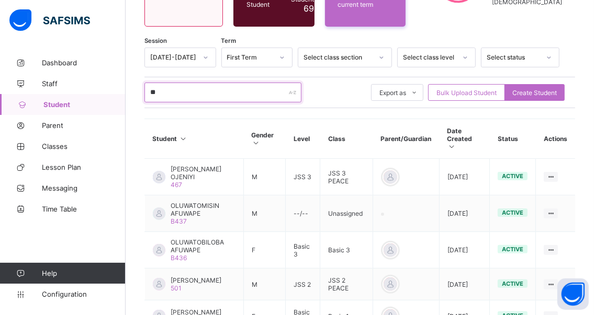
type input "*******"
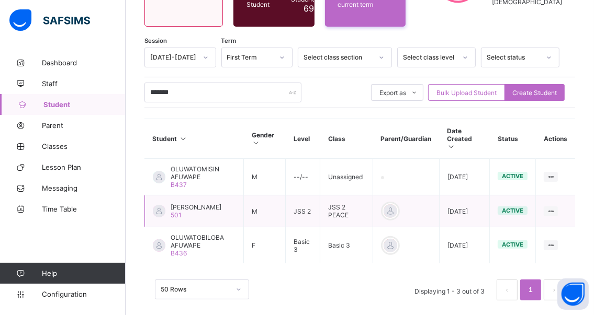
click at [188, 203] on div "[PERSON_NAME] 501" at bounding box center [195, 211] width 51 height 16
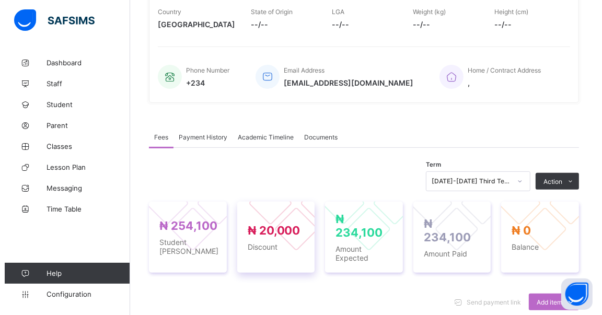
scroll to position [261, 0]
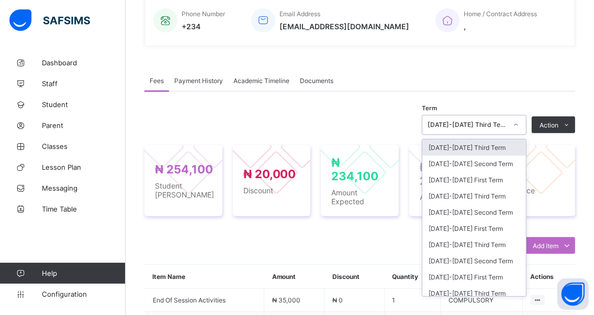
click at [519, 124] on icon at bounding box center [515, 125] width 6 height 10
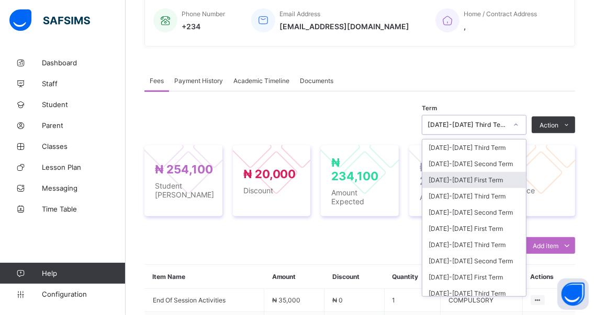
click at [444, 183] on div "[DATE]-[DATE] First Term" at bounding box center [474, 180] width 104 height 16
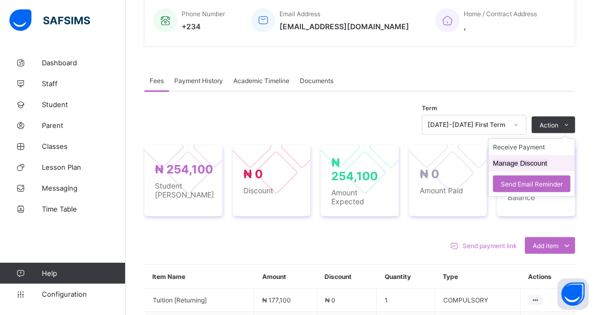
click at [518, 164] on button "Manage Discount" at bounding box center [520, 163] width 54 height 8
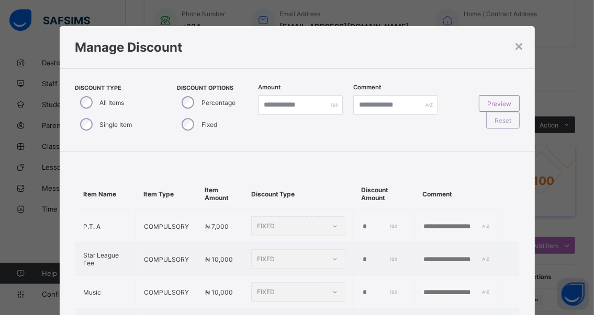
type input "*"
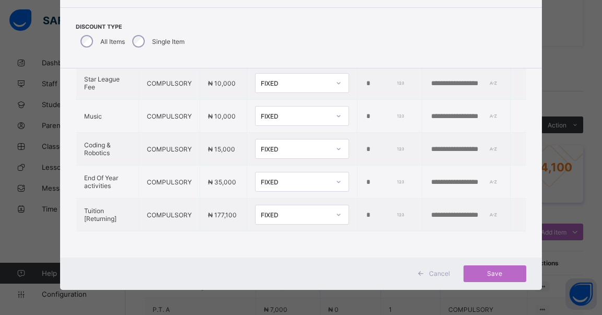
scroll to position [62, 0]
drag, startPoint x: 407, startPoint y: 205, endPoint x: 415, endPoint y: 200, distance: 8.7
click at [430, 211] on input "text" at bounding box center [466, 215] width 72 height 8
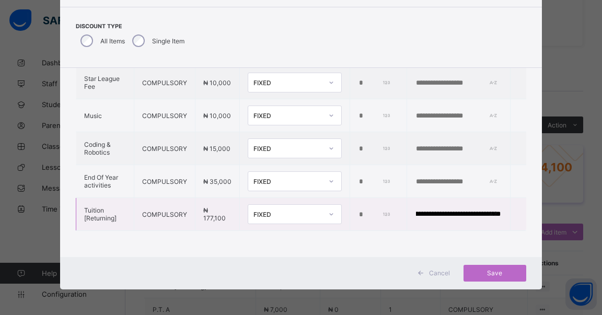
scroll to position [0, 100]
type input "**********"
drag, startPoint x: 362, startPoint y: 207, endPoint x: 337, endPoint y: 202, distance: 25.0
click at [331, 207] on tr "**********" at bounding box center [301, 214] width 450 height 33
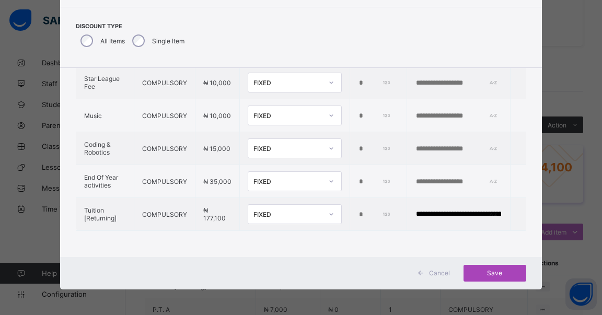
type input "*****"
click at [491, 267] on div "Save" at bounding box center [495, 273] width 63 height 17
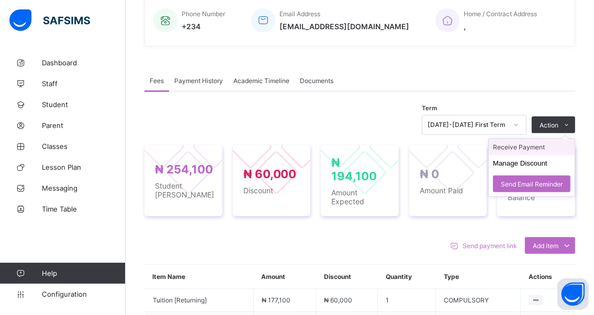
click at [526, 147] on li "Receive Payment" at bounding box center [531, 147] width 86 height 16
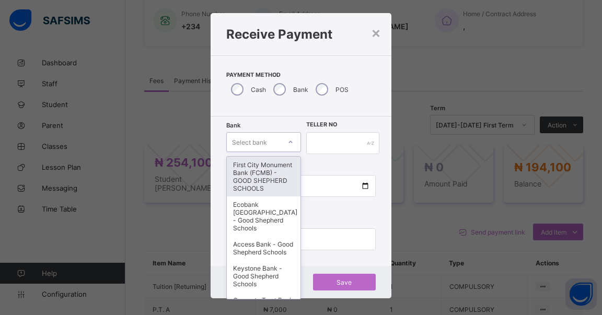
click at [288, 152] on div "option First City Monument Bank (FCMB) - GOOD SHEPHERD SCHOOLS focused, 1 of 9.…" at bounding box center [263, 142] width 75 height 20
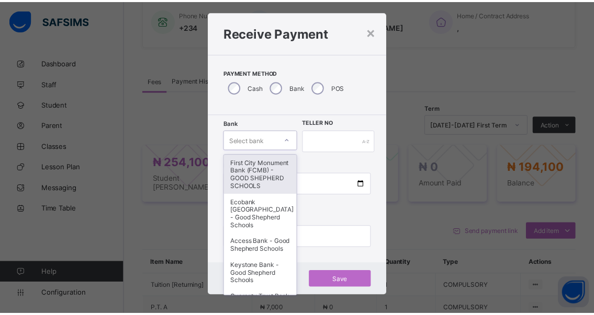
scroll to position [15, 0]
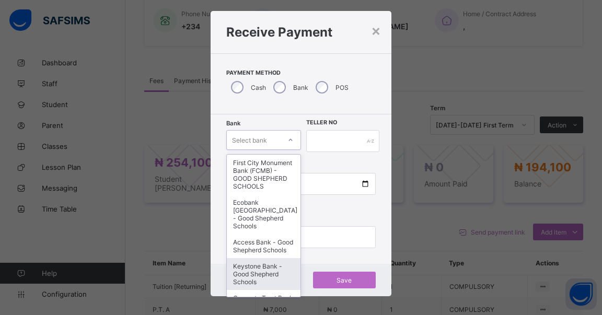
click at [257, 282] on div "Keystone Bank - Good Shepherd Schools" at bounding box center [264, 274] width 74 height 32
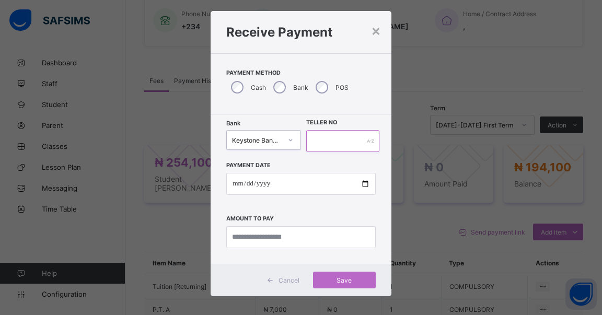
click at [318, 135] on input "text" at bounding box center [342, 141] width 73 height 22
type input "******"
click at [360, 183] on input "date" at bounding box center [301, 184] width 150 height 22
type input "**********"
click at [315, 235] on input "currency" at bounding box center [301, 237] width 150 height 22
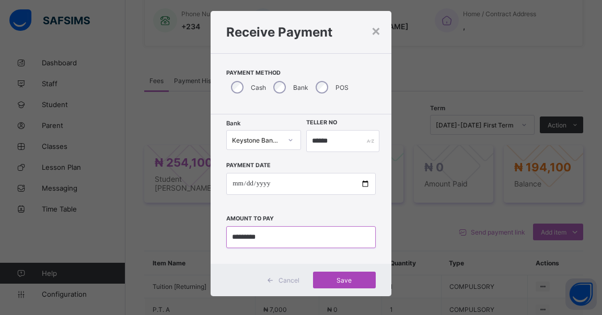
type input "*********"
click at [336, 281] on span "Save" at bounding box center [344, 281] width 47 height 8
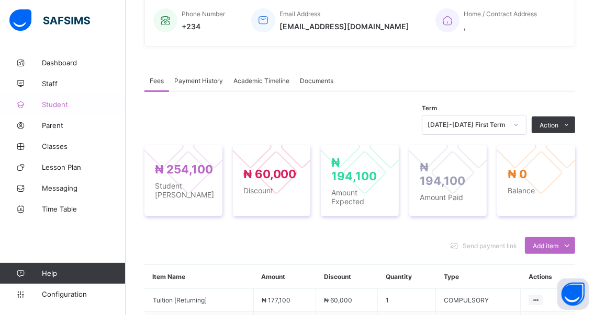
click at [54, 105] on span "Student" at bounding box center [84, 104] width 84 height 8
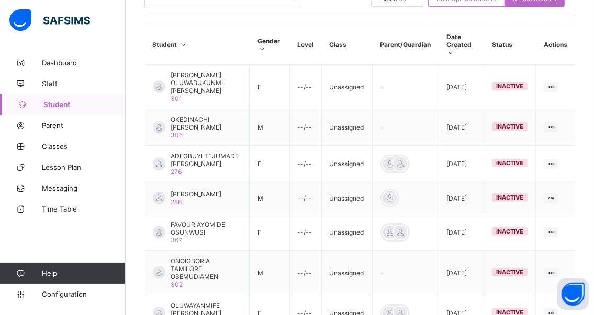
scroll to position [157, 0]
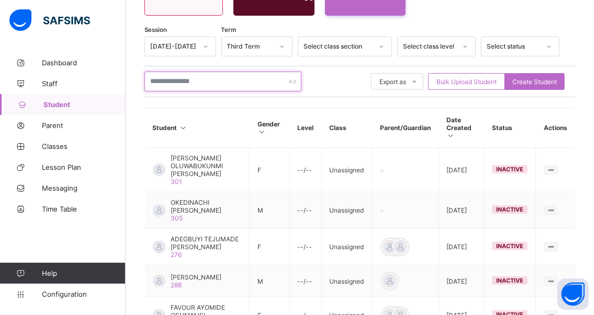
click at [211, 82] on input "text" at bounding box center [222, 82] width 157 height 20
type input "*"
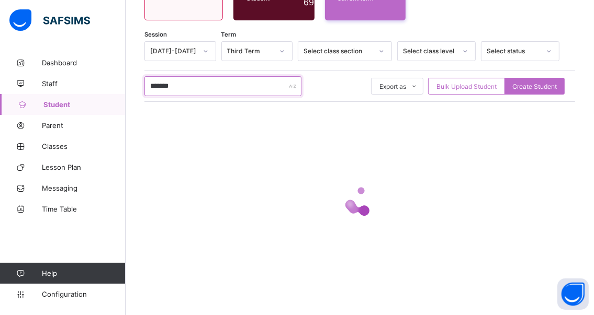
scroll to position [149, 0]
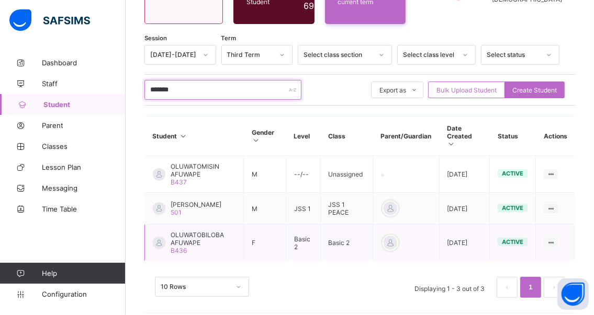
type input "*******"
click at [192, 231] on span "OLUWATOBILOBA AFUWAPE" at bounding box center [202, 239] width 65 height 16
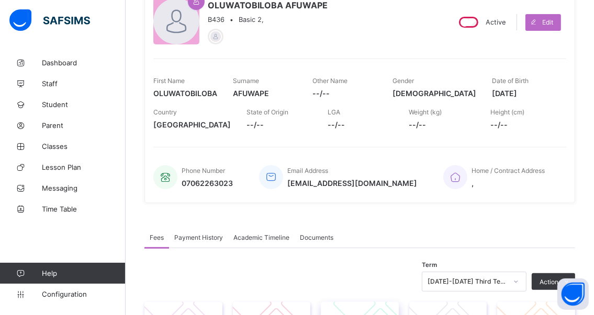
scroll to position [261, 0]
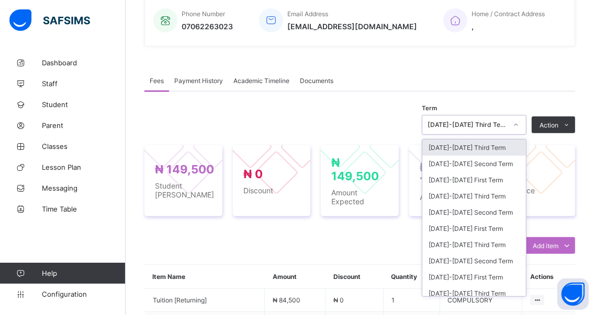
click at [519, 130] on icon at bounding box center [515, 125] width 6 height 10
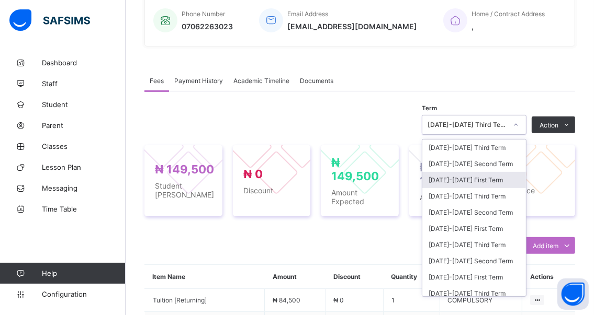
click at [452, 188] on div "[DATE]-[DATE] First Term" at bounding box center [474, 180] width 104 height 16
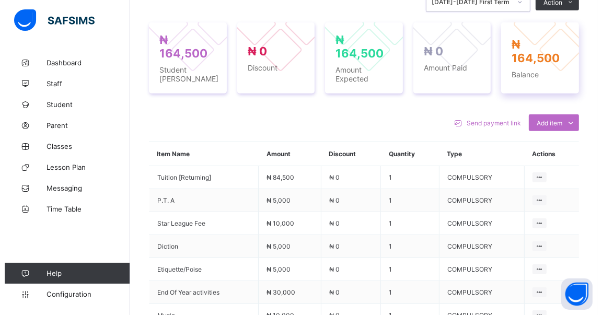
scroll to position [366, 0]
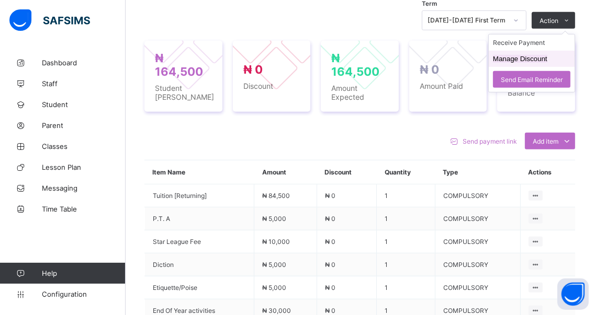
click at [504, 63] on button "Manage Discount" at bounding box center [520, 59] width 54 height 8
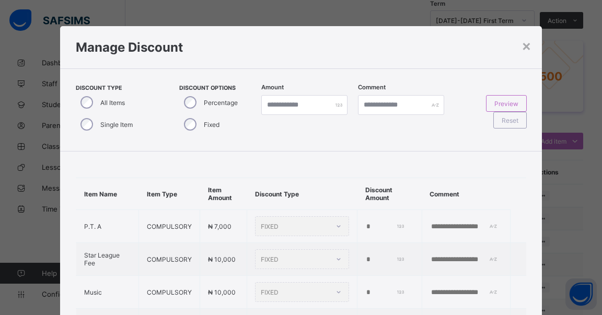
type input "*"
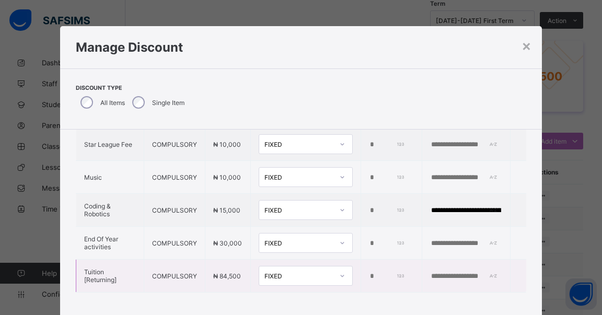
scroll to position [167, 0]
drag, startPoint x: 367, startPoint y: 267, endPoint x: 340, endPoint y: 264, distance: 26.3
click at [340, 264] on tr "Tuition [Returning] COMPULSORY ₦ 84,500 FIXED *" at bounding box center [301, 276] width 450 height 33
type input "*****"
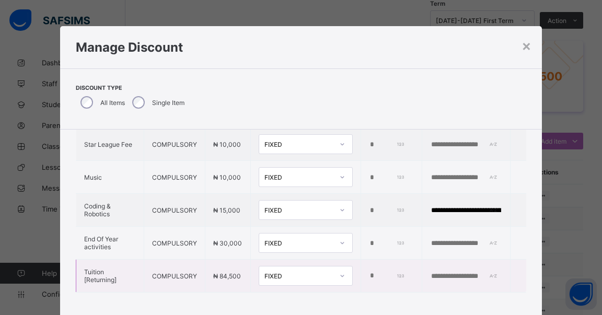
scroll to position [0, 0]
click at [430, 272] on input "text" at bounding box center [466, 276] width 72 height 8
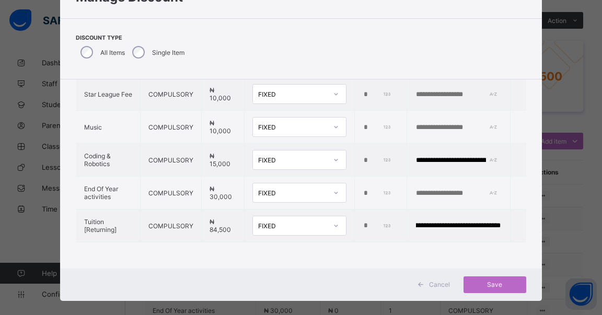
scroll to position [62, 0]
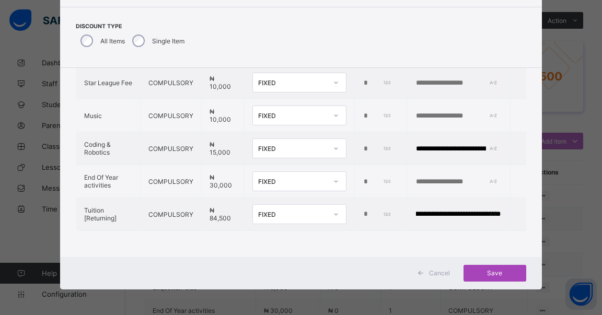
type input "**********"
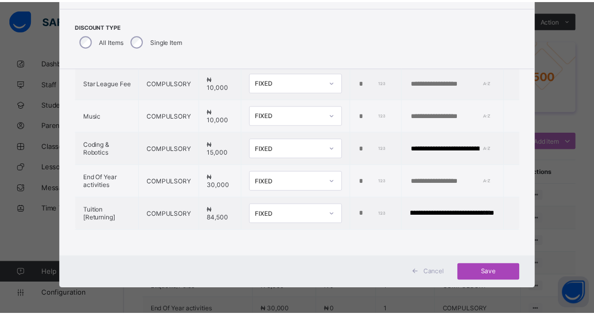
scroll to position [0, 0]
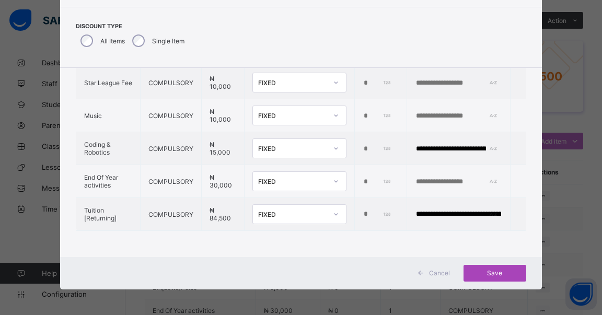
click at [492, 272] on span "Save" at bounding box center [495, 273] width 47 height 8
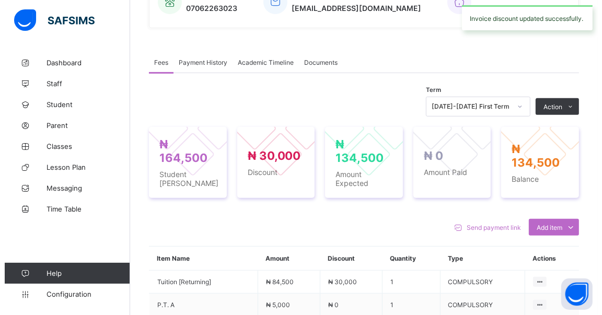
scroll to position [261, 0]
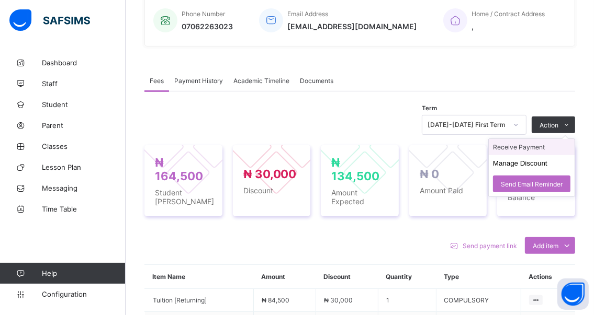
click at [510, 150] on li "Receive Payment" at bounding box center [531, 147] width 86 height 16
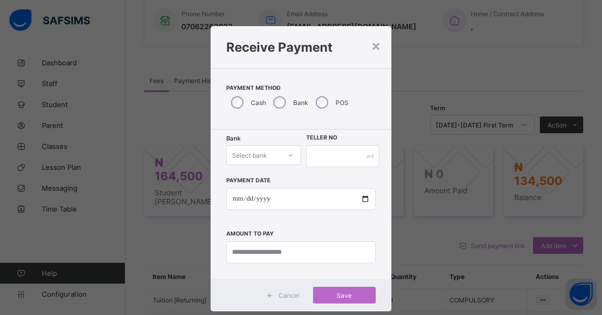
click at [290, 156] on div "Select bank" at bounding box center [263, 155] width 75 height 20
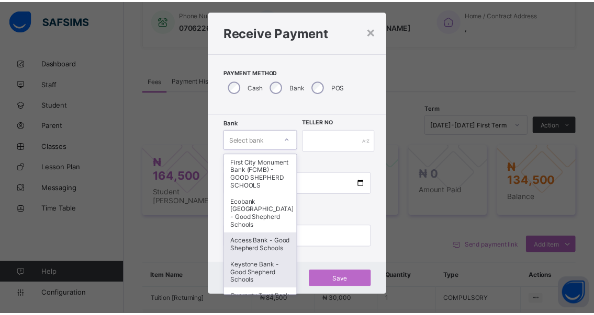
scroll to position [52, 0]
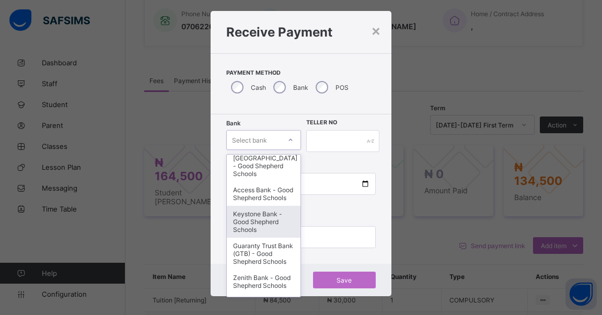
click at [252, 232] on div "Keystone Bank - Good Shepherd Schools" at bounding box center [264, 222] width 74 height 32
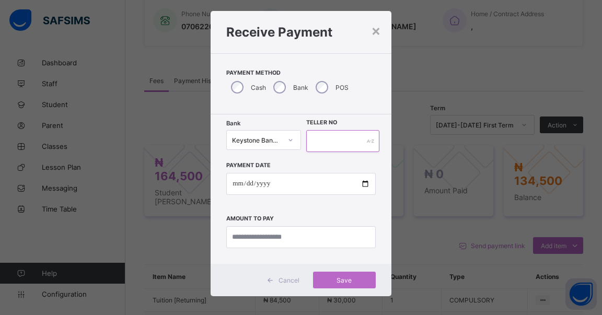
drag, startPoint x: 326, startPoint y: 138, endPoint x: 330, endPoint y: 132, distance: 6.8
click at [326, 137] on input "text" at bounding box center [342, 141] width 73 height 22
type input "******"
click at [360, 187] on input "date" at bounding box center [301, 184] width 150 height 22
click at [310, 235] on input "currency" at bounding box center [301, 237] width 150 height 22
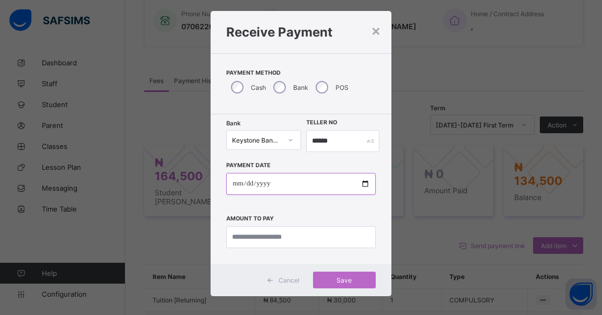
click at [358, 181] on input "**********" at bounding box center [301, 184] width 150 height 22
click at [364, 183] on input "**********" at bounding box center [301, 184] width 150 height 22
type input "**********"
click at [316, 235] on input "currency" at bounding box center [301, 237] width 150 height 22
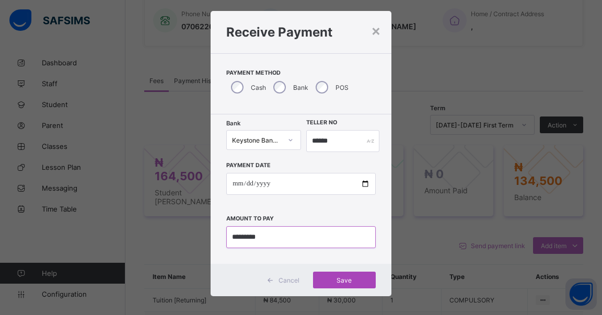
type input "*********"
click at [338, 277] on span "Save" at bounding box center [344, 281] width 47 height 8
